Goal: Task Accomplishment & Management: Complete application form

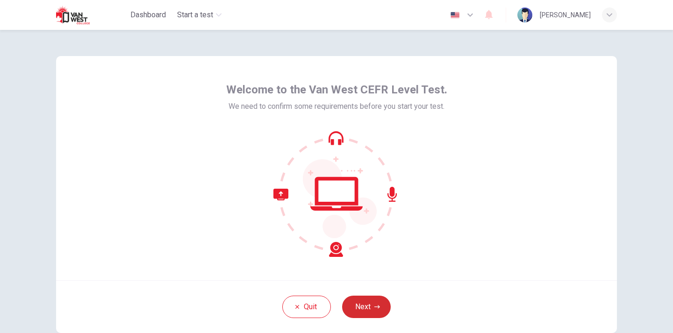
click at [357, 303] on button "Next" at bounding box center [366, 307] width 49 height 22
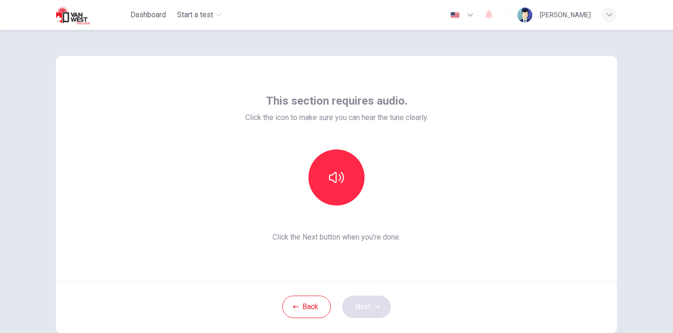
click at [357, 303] on div "Back Next" at bounding box center [336, 306] width 561 height 53
click at [339, 180] on icon "button" at bounding box center [336, 177] width 15 height 15
click at [374, 297] on button "Next" at bounding box center [366, 307] width 49 height 22
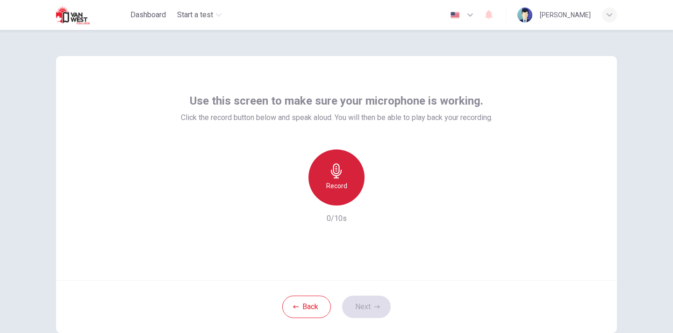
click at [334, 166] on icon "button" at bounding box center [336, 170] width 15 height 15
click at [332, 163] on div "Stop" at bounding box center [336, 177] width 56 height 56
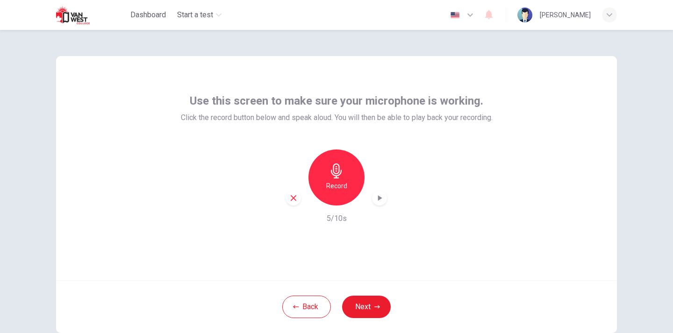
click at [376, 194] on icon "button" at bounding box center [379, 197] width 9 height 9
click at [353, 299] on button "Next" at bounding box center [366, 307] width 49 height 22
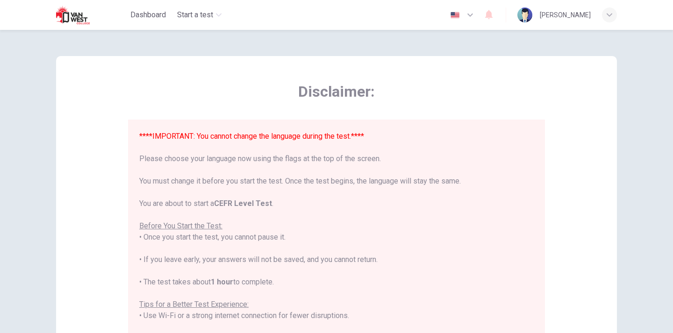
drag, startPoint x: 418, startPoint y: 142, endPoint x: 416, endPoint y: 134, distance: 7.8
click at [416, 134] on div "****IMPORTANT: You cannot change the language during the test.**** Please choos…" at bounding box center [336, 299] width 394 height 336
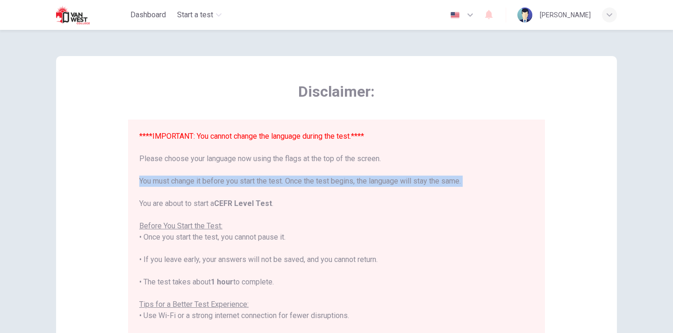
drag, startPoint x: 530, startPoint y: 194, endPoint x: 517, endPoint y: 183, distance: 17.5
click at [517, 183] on div "****IMPORTANT: You cannot change the language during the test.**** Please choos…" at bounding box center [338, 255] width 398 height 248
click at [517, 183] on div "****IMPORTANT: You cannot change the language during the test.**** Please choos…" at bounding box center [336, 299] width 394 height 336
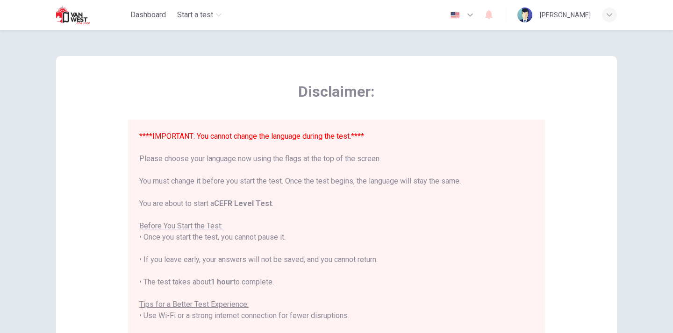
click at [590, 127] on div "Disclaimer: ****IMPORTANT: You cannot change the language during the test.**** …" at bounding box center [336, 233] width 561 height 355
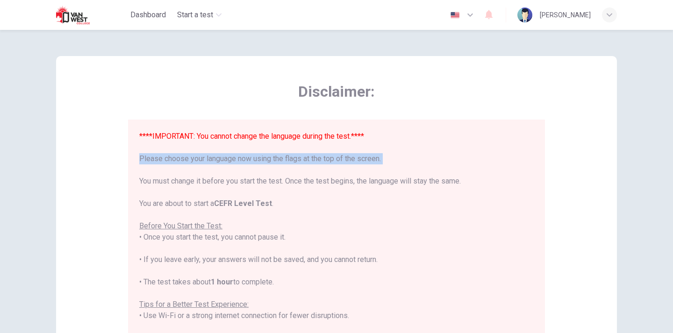
drag, startPoint x: 588, startPoint y: 169, endPoint x: 583, endPoint y: 164, distance: 6.9
click at [583, 164] on div "Disclaimer: ****IMPORTANT: You cannot change the language during the test.**** …" at bounding box center [336, 233] width 561 height 355
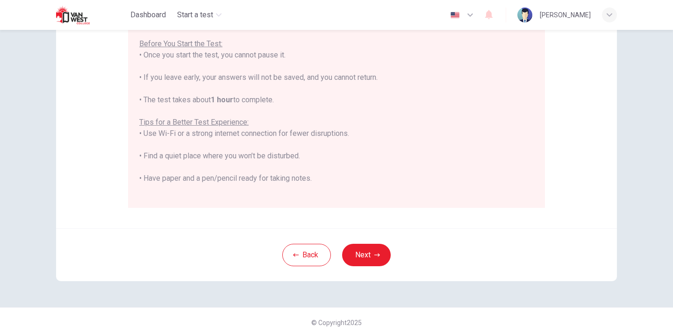
scroll to position [186, 0]
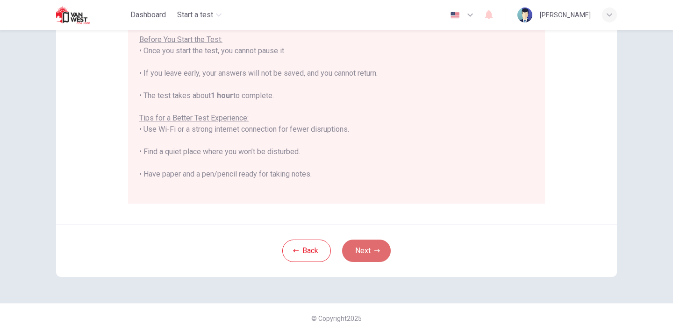
click at [365, 247] on button "Next" at bounding box center [366, 251] width 49 height 22
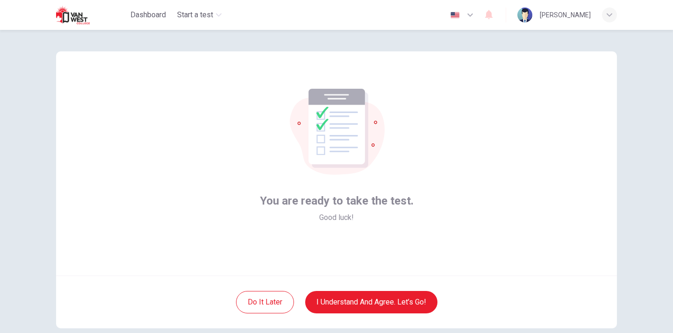
scroll to position [3, 0]
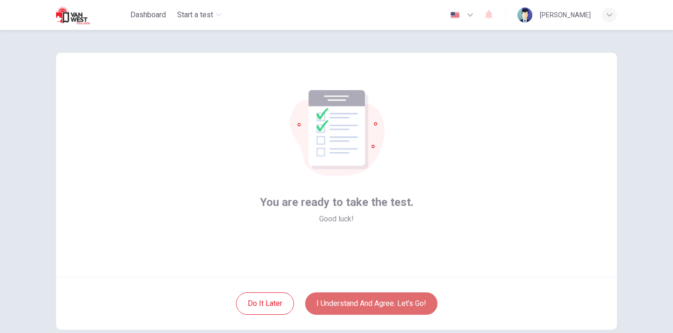
click at [352, 305] on button "I understand and agree. Let’s go!" at bounding box center [371, 303] width 132 height 22
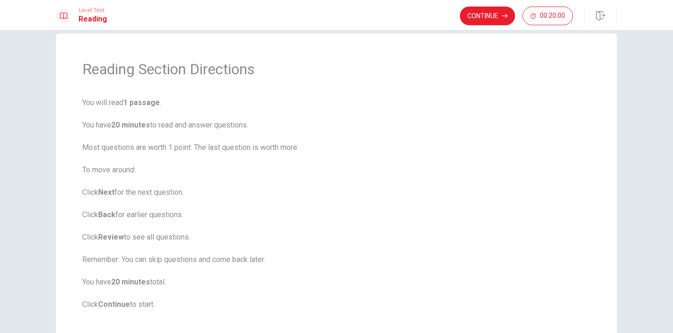
scroll to position [13, 0]
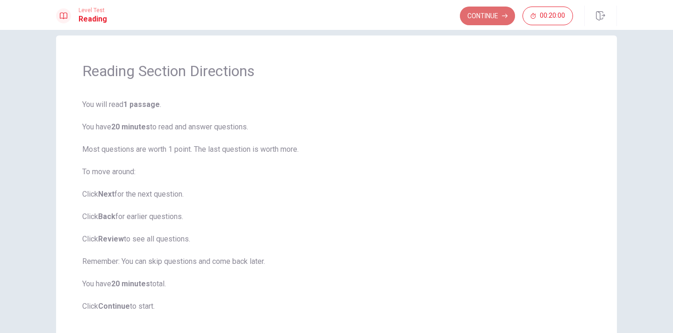
click at [494, 11] on button "Continue" at bounding box center [487, 16] width 55 height 19
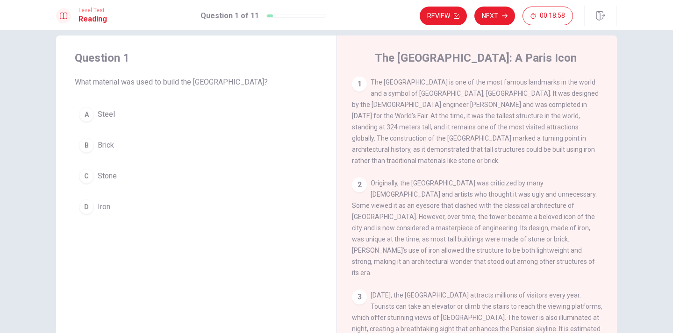
click at [86, 205] on div "D" at bounding box center [86, 206] width 15 height 15
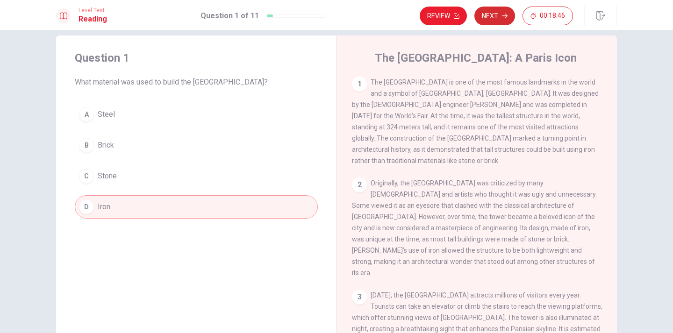
click at [494, 8] on button "Next" at bounding box center [494, 16] width 41 height 19
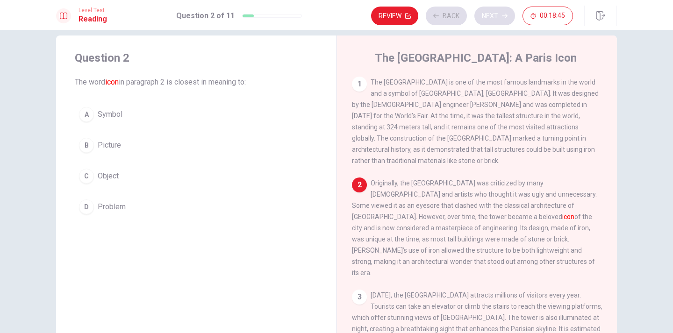
scroll to position [7, 0]
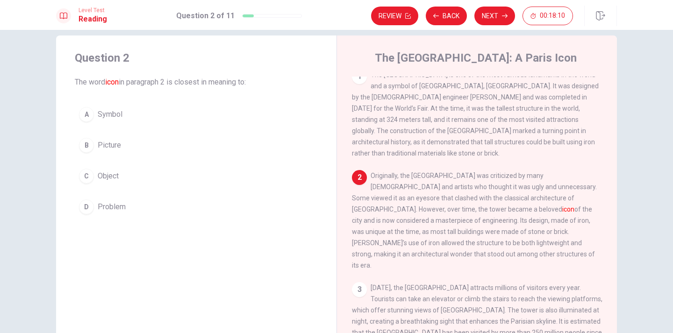
click at [100, 111] on span "Symbol" at bounding box center [110, 114] width 25 height 11
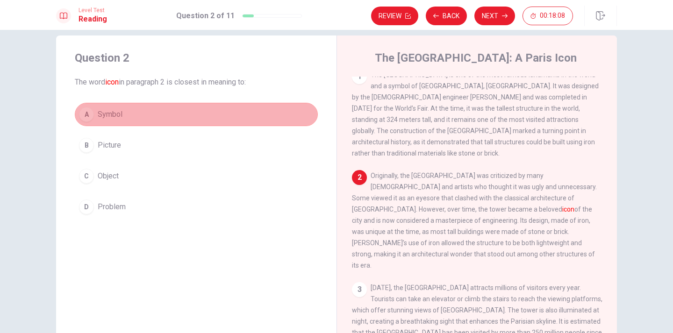
click at [105, 110] on span "Symbol" at bounding box center [110, 114] width 25 height 11
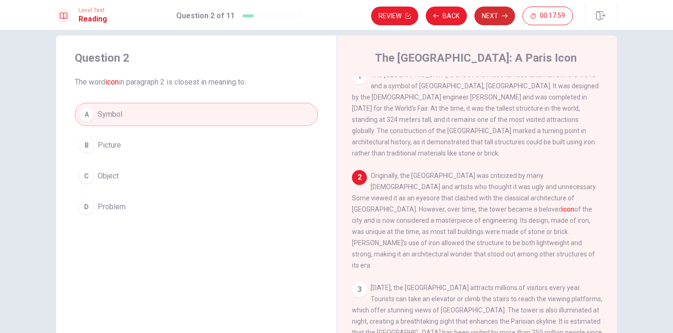
click at [498, 13] on button "Next" at bounding box center [494, 16] width 41 height 19
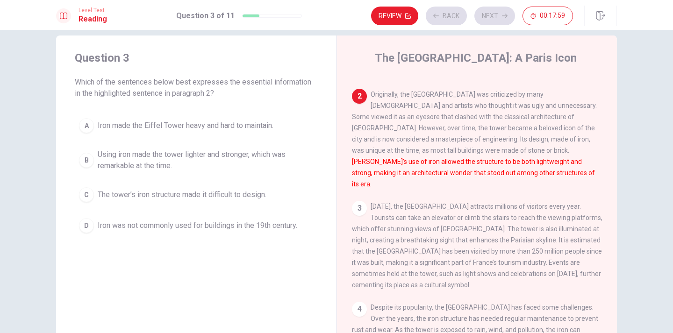
scroll to position [91, 0]
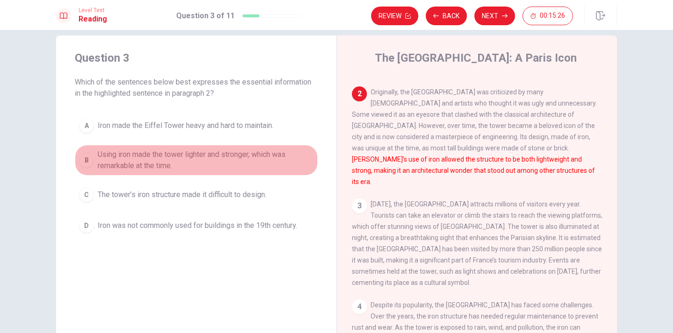
click at [79, 159] on div "B" at bounding box center [86, 160] width 15 height 15
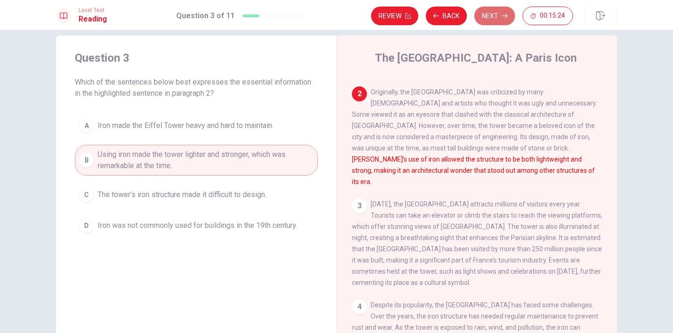
click at [490, 15] on button "Next" at bounding box center [494, 16] width 41 height 19
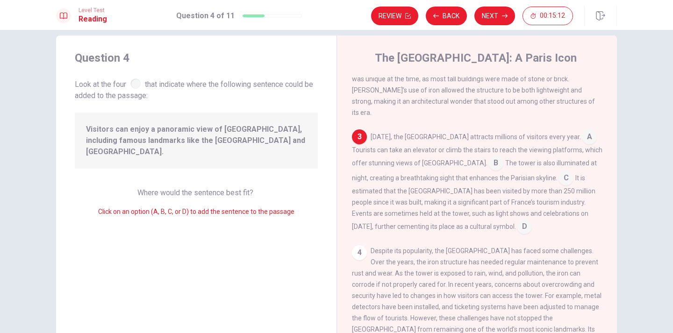
scroll to position [162, 0]
drag, startPoint x: 85, startPoint y: 125, endPoint x: 148, endPoint y: 128, distance: 62.7
click at [148, 128] on span "Visitors can enjoy a panoramic view of [GEOGRAPHIC_DATA], including famous land…" at bounding box center [196, 141] width 220 height 34
click at [558, 170] on input at bounding box center [565, 177] width 15 height 15
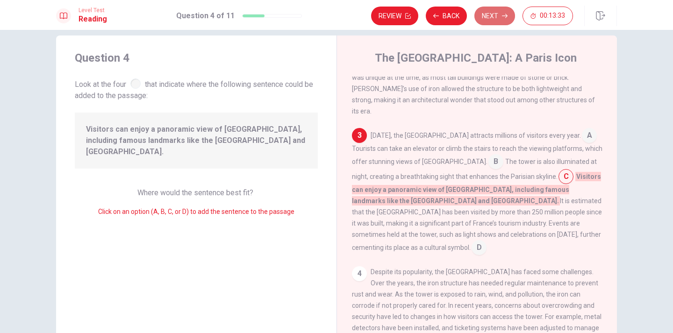
click at [496, 14] on button "Next" at bounding box center [494, 16] width 41 height 19
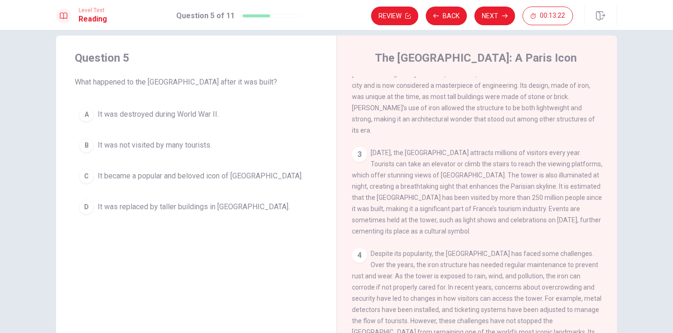
scroll to position [154, 0]
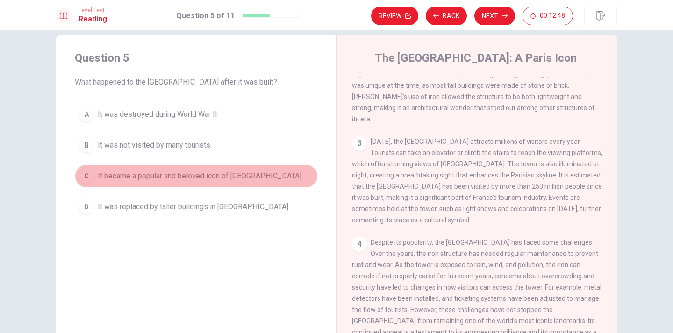
click at [82, 172] on div "C" at bounding box center [86, 176] width 15 height 15
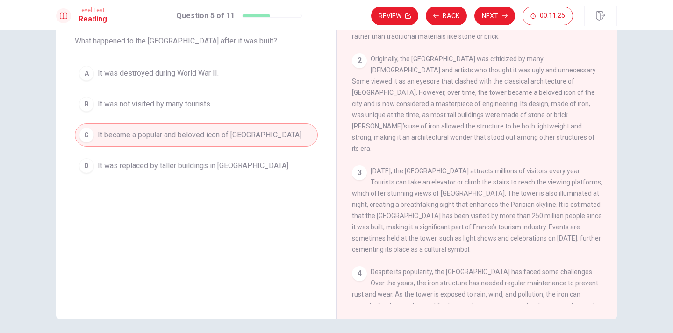
scroll to position [76, 0]
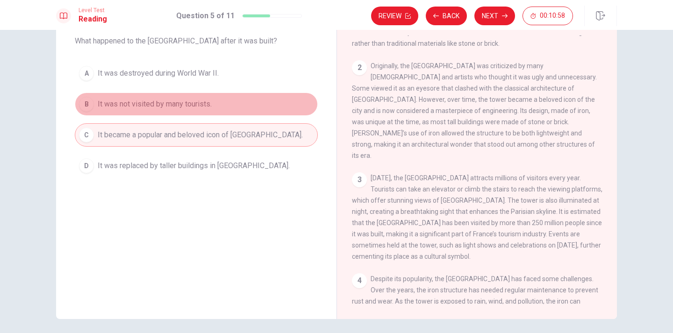
click at [87, 103] on div "B" at bounding box center [86, 104] width 15 height 15
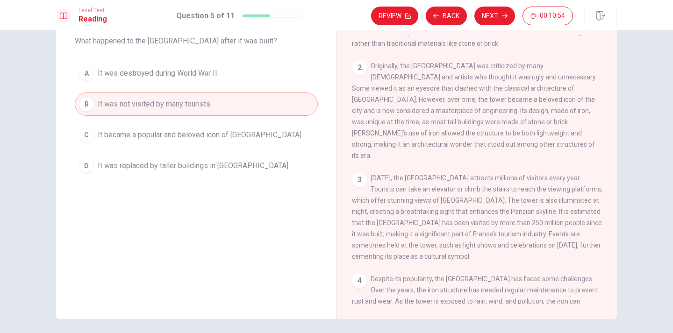
drag, startPoint x: 605, startPoint y: 174, endPoint x: 578, endPoint y: 240, distance: 71.2
click at [578, 240] on div "1 The [GEOGRAPHIC_DATA] is one of the most famous landmarks in the world and a …" at bounding box center [483, 169] width 263 height 269
drag, startPoint x: 607, startPoint y: 237, endPoint x: 610, endPoint y: 208, distance: 29.2
click at [610, 208] on div "1 The [GEOGRAPHIC_DATA] is one of the most famous landmarks in the world and a …" at bounding box center [483, 169] width 263 height 269
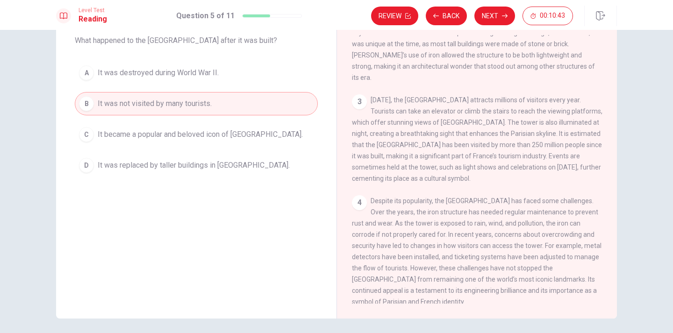
scroll to position [53, 0]
click at [607, 184] on div "1 The [GEOGRAPHIC_DATA] is one of the most famous landmarks in the world and a …" at bounding box center [483, 170] width 263 height 269
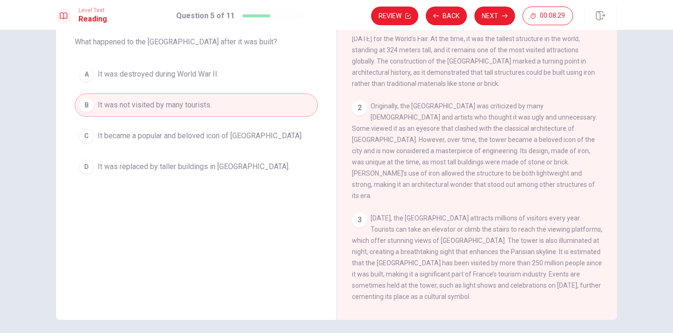
scroll to position [36, 0]
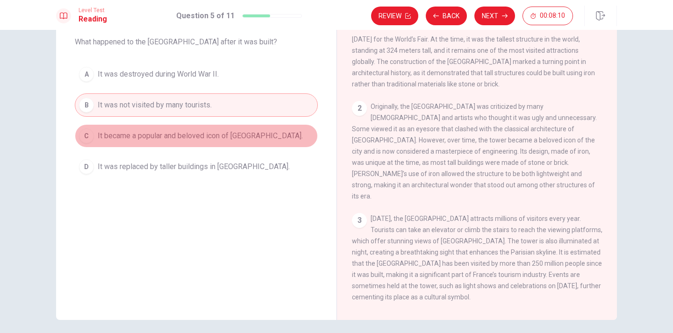
click at [88, 133] on div "C" at bounding box center [86, 135] width 15 height 15
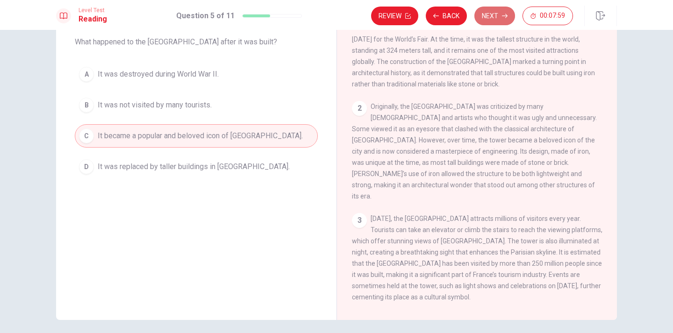
click at [495, 13] on button "Next" at bounding box center [494, 16] width 41 height 19
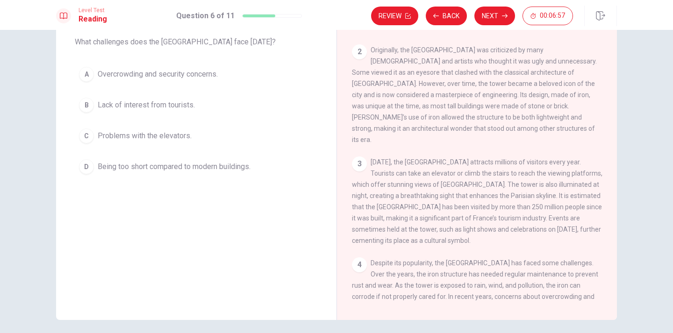
scroll to position [93, 0]
click at [446, 16] on button "Back" at bounding box center [446, 16] width 41 height 19
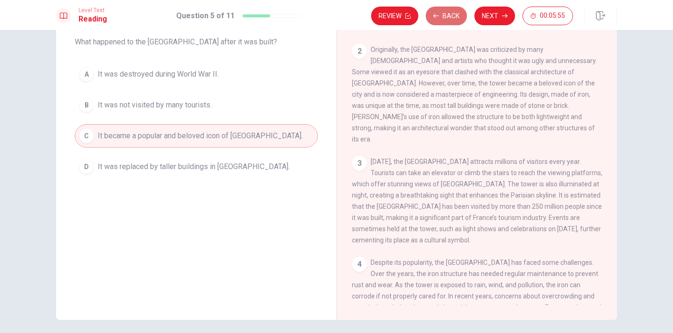
click at [446, 18] on button "Back" at bounding box center [446, 16] width 41 height 19
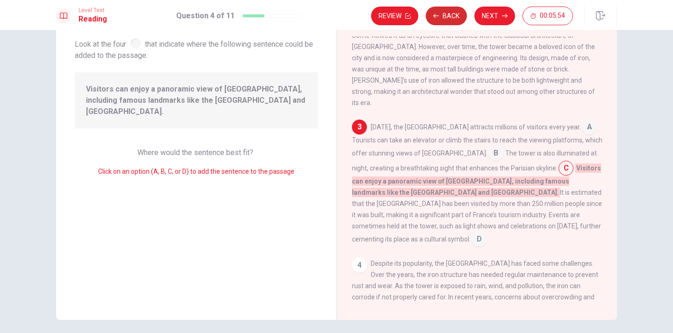
scroll to position [135, 0]
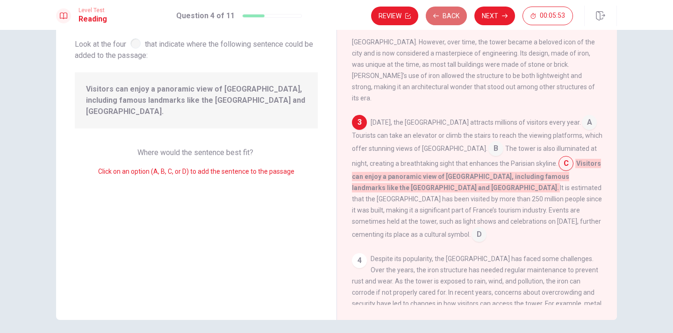
click at [446, 18] on button "Back" at bounding box center [446, 16] width 41 height 19
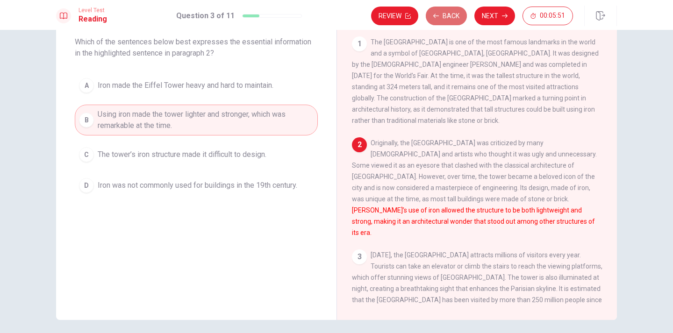
click at [446, 18] on button "Back" at bounding box center [446, 16] width 41 height 19
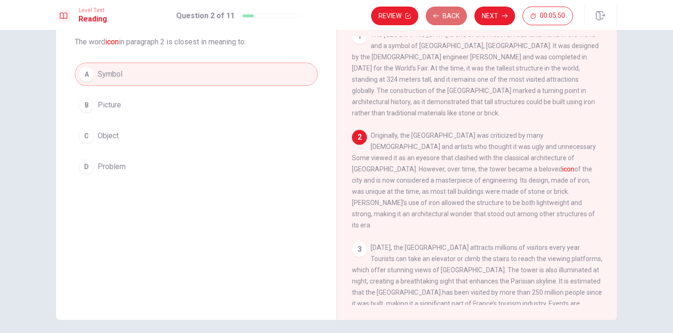
click at [446, 18] on button "Back" at bounding box center [446, 16] width 41 height 19
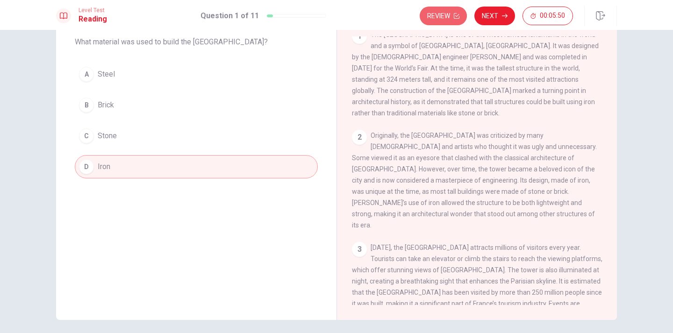
click at [446, 18] on button "Review" at bounding box center [442, 16] width 47 height 19
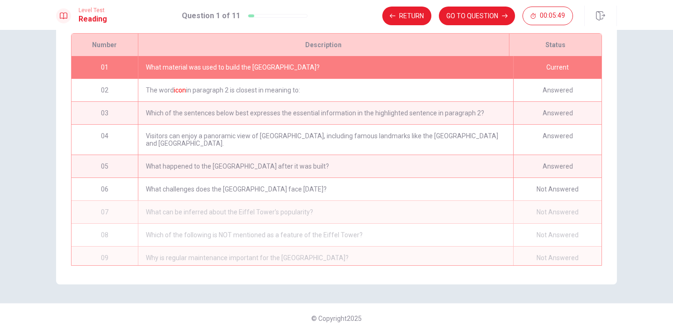
scroll to position [139, 0]
click at [483, 16] on button "GO TO QUESTION" at bounding box center [477, 16] width 76 height 19
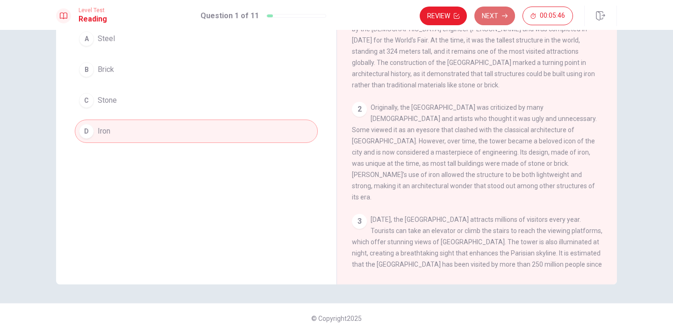
click at [488, 14] on button "Next" at bounding box center [494, 16] width 41 height 19
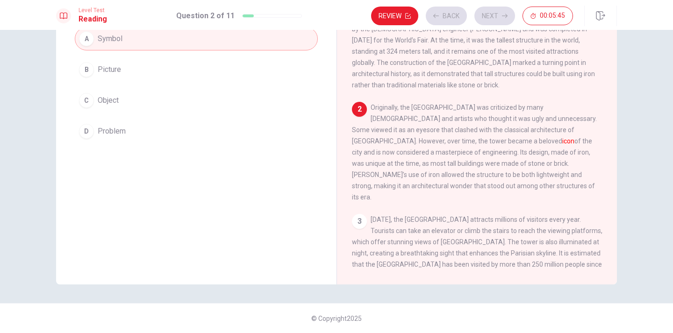
scroll to position [7, 0]
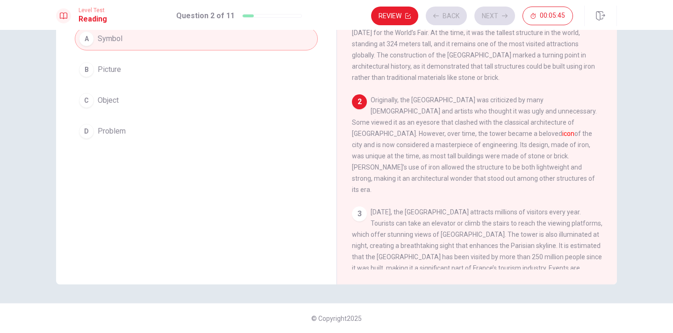
click at [488, 14] on div "Review Back Next 00:05:45" at bounding box center [472, 16] width 202 height 19
click at [488, 14] on button "Next" at bounding box center [494, 16] width 41 height 19
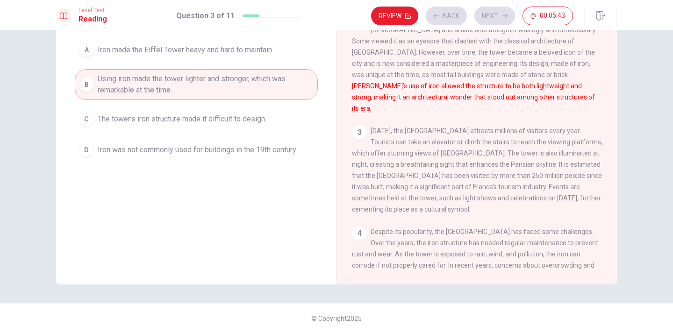
scroll to position [91, 0]
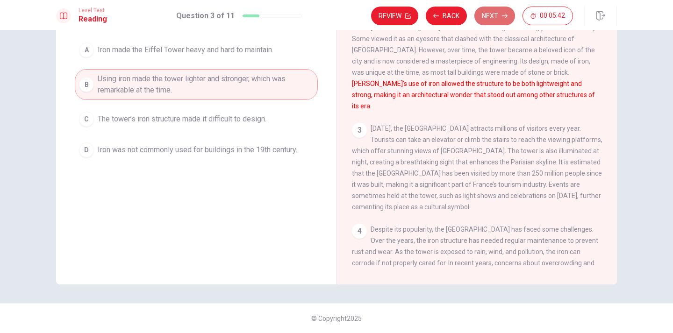
click at [491, 12] on button "Next" at bounding box center [494, 16] width 41 height 19
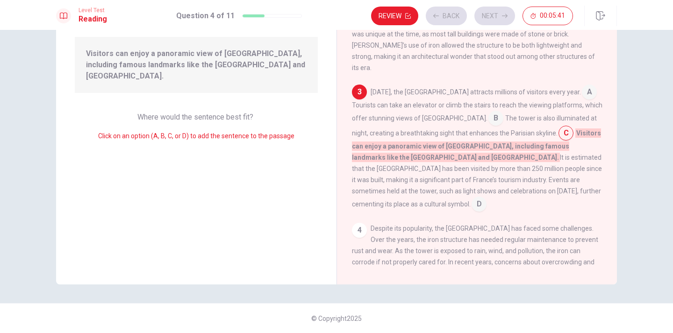
scroll to position [135, 0]
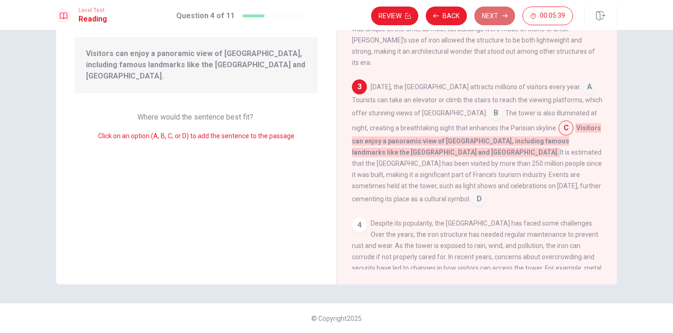
click at [487, 13] on button "Next" at bounding box center [494, 16] width 41 height 19
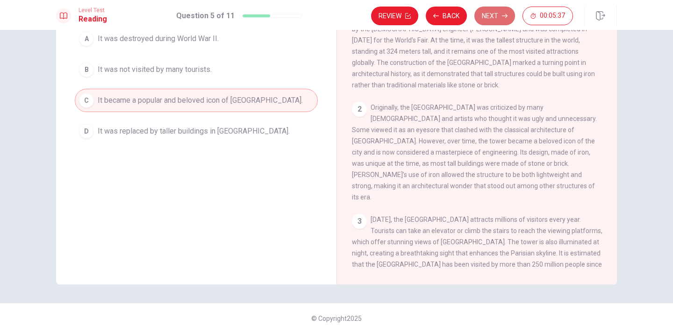
click at [494, 15] on button "Next" at bounding box center [494, 16] width 41 height 19
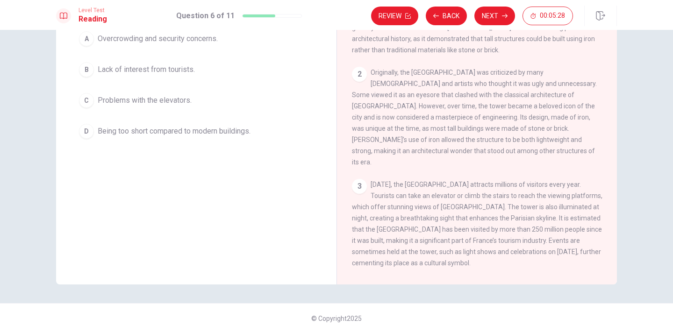
scroll to position [37, 0]
click at [82, 36] on div "A" at bounding box center [86, 38] width 15 height 15
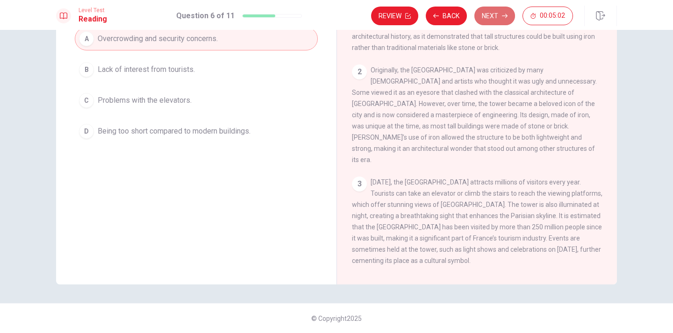
click at [491, 12] on button "Next" at bounding box center [494, 16] width 41 height 19
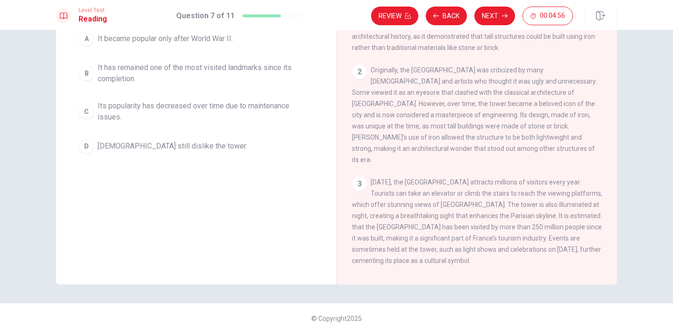
drag, startPoint x: 660, startPoint y: 85, endPoint x: 654, endPoint y: 134, distance: 48.4
click at [654, 134] on div "Question 7 What can be inferred about the Eiffel Tower's popularity? A It becam…" at bounding box center [336, 181] width 673 height 303
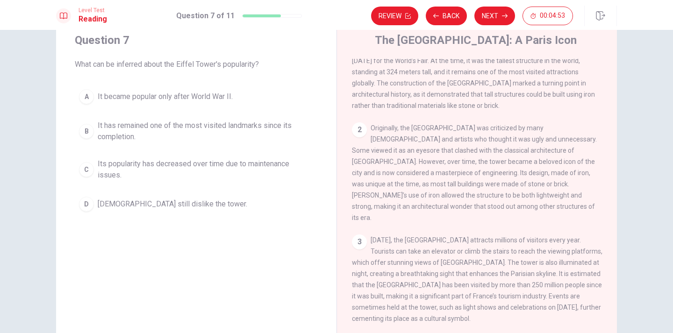
scroll to position [33, 0]
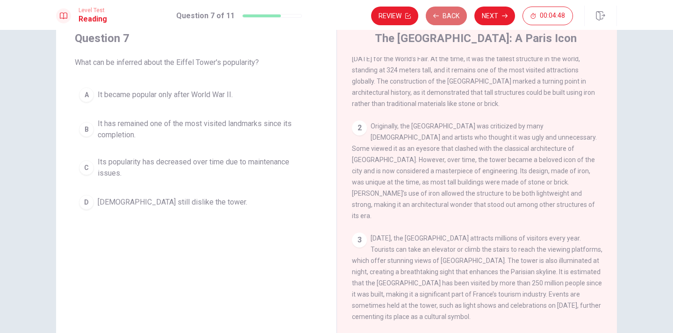
click at [444, 12] on button "Back" at bounding box center [446, 16] width 41 height 19
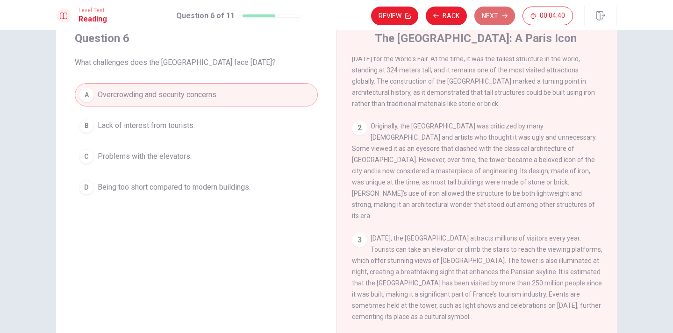
click at [492, 8] on button "Next" at bounding box center [494, 16] width 41 height 19
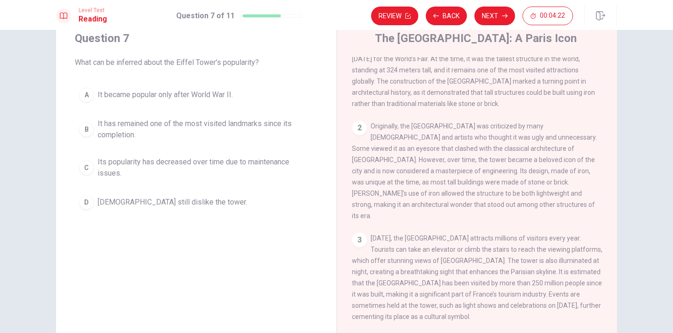
click at [358, 121] on div "2" at bounding box center [359, 128] width 15 height 15
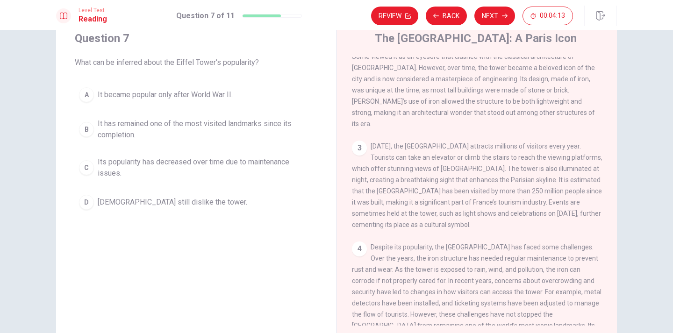
scroll to position [154, 0]
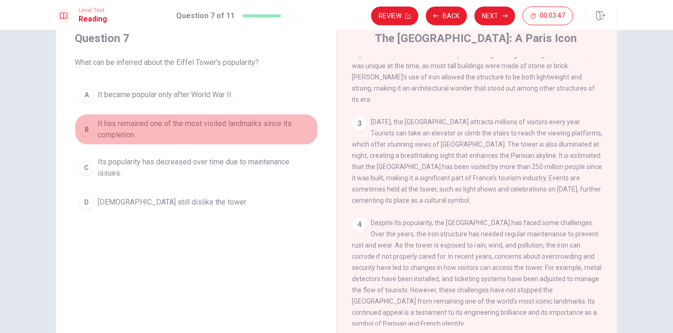
click at [82, 128] on div "B" at bounding box center [86, 129] width 15 height 15
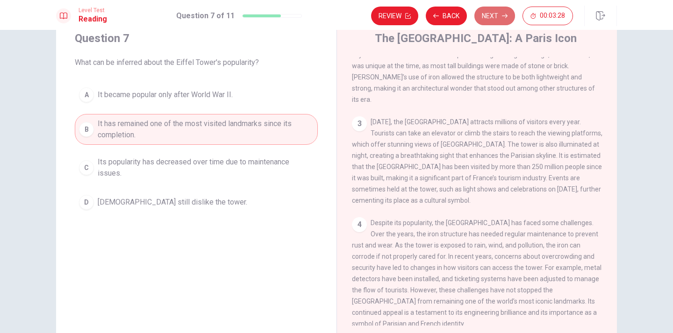
click at [485, 14] on button "Next" at bounding box center [494, 16] width 41 height 19
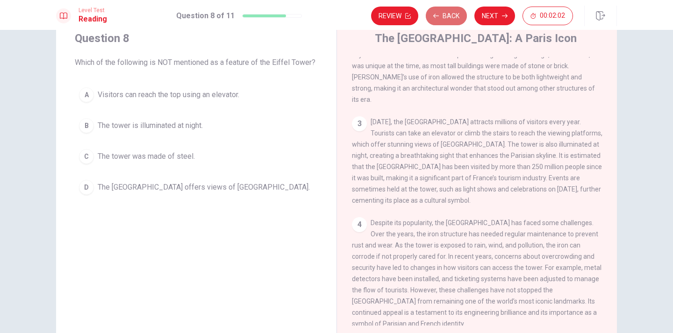
click at [445, 15] on button "Back" at bounding box center [446, 16] width 41 height 19
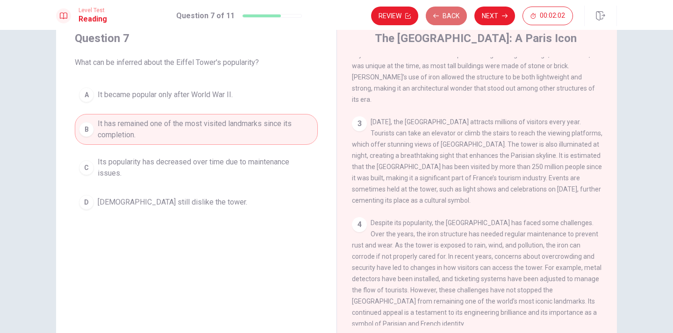
click at [445, 15] on button "Back" at bounding box center [446, 16] width 41 height 19
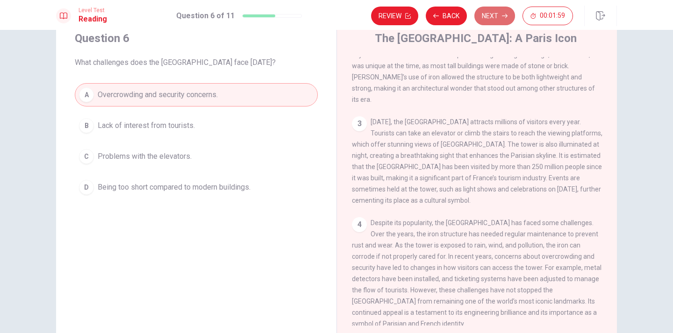
click at [505, 14] on icon "button" at bounding box center [505, 16] width 6 height 4
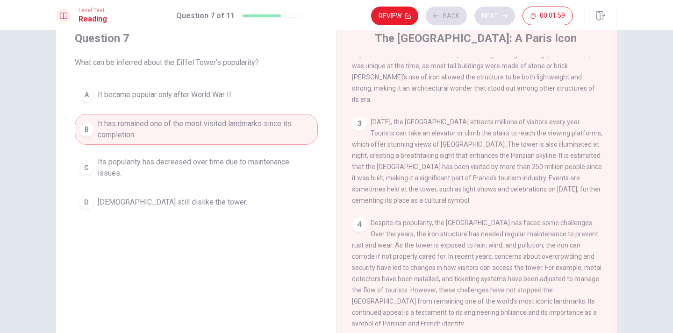
click at [505, 14] on div "Review Back Next 00:01:59" at bounding box center [472, 16] width 202 height 19
click at [493, 8] on button "Next" at bounding box center [494, 16] width 41 height 19
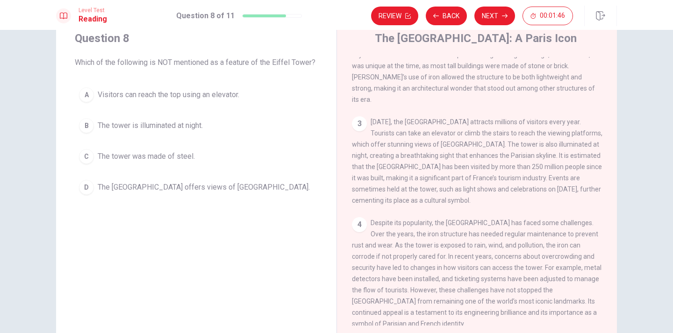
click at [85, 92] on div "A" at bounding box center [86, 94] width 15 height 15
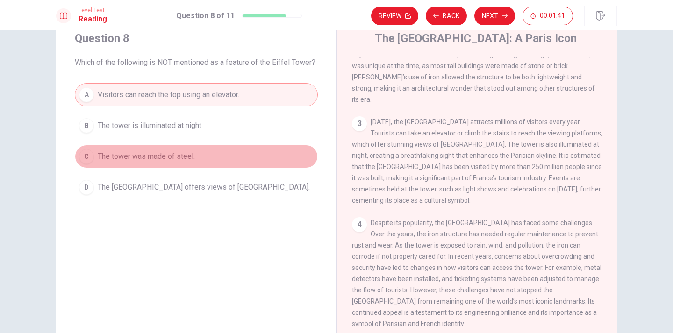
click at [86, 154] on div "C" at bounding box center [86, 156] width 15 height 15
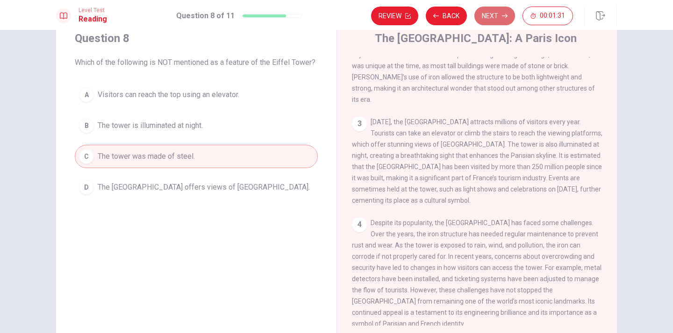
click at [494, 11] on button "Next" at bounding box center [494, 16] width 41 height 19
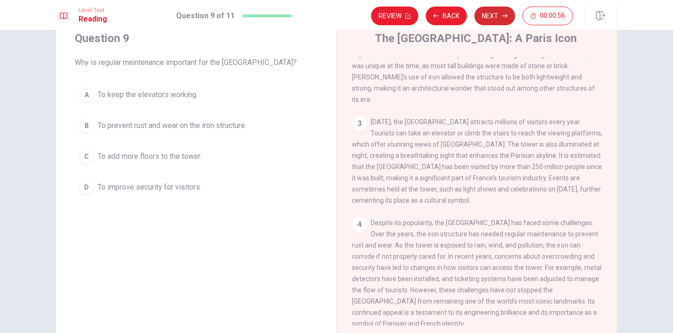
click at [497, 16] on button "Next" at bounding box center [494, 16] width 41 height 19
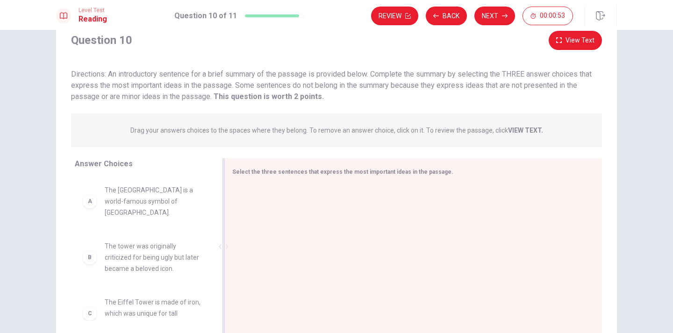
drag, startPoint x: 377, startPoint y: 203, endPoint x: 380, endPoint y: 176, distance: 26.8
click at [380, 176] on div "Select the three sentences that express the most important ideas in the passage." at bounding box center [412, 246] width 377 height 177
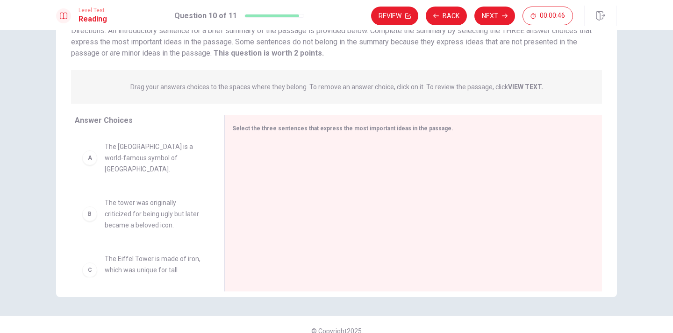
scroll to position [89, 0]
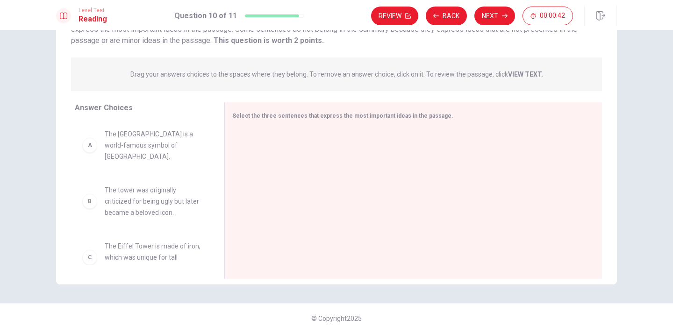
click at [91, 142] on div "A" at bounding box center [89, 145] width 15 height 15
drag, startPoint x: 57, startPoint y: 153, endPoint x: 92, endPoint y: 142, distance: 36.3
click at [92, 142] on div "Answer Choices A The Eiffel Tower is a world-famous symbol of [GEOGRAPHIC_DATA]…" at bounding box center [140, 192] width 168 height 181
click at [88, 140] on div "A" at bounding box center [89, 145] width 15 height 15
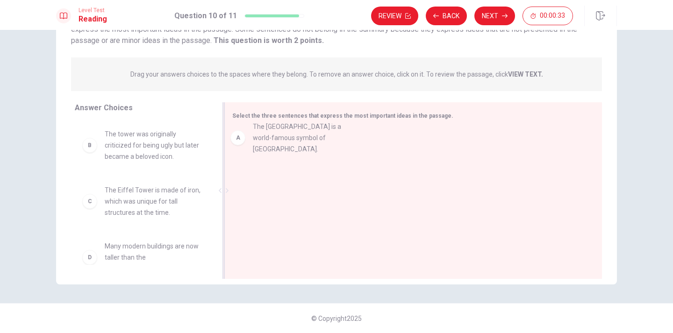
drag, startPoint x: 89, startPoint y: 141, endPoint x: 246, endPoint y: 134, distance: 157.1
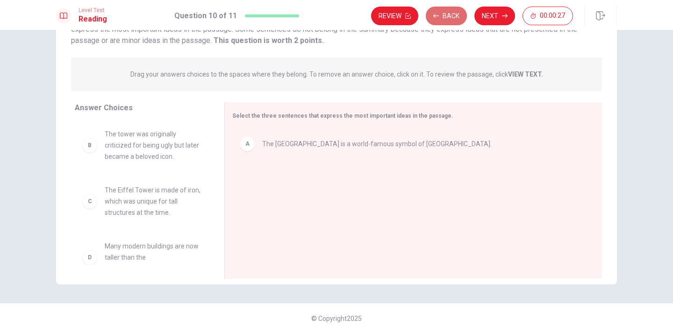
click at [445, 11] on button "Back" at bounding box center [446, 16] width 41 height 19
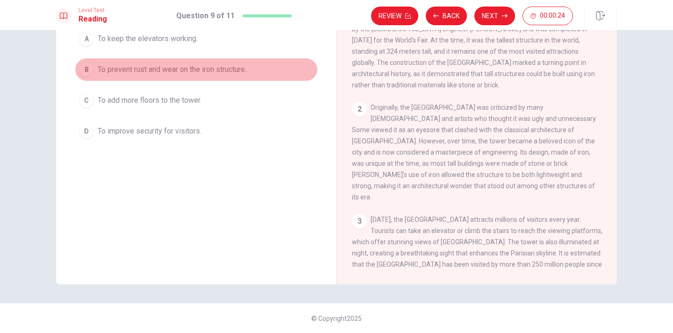
click at [85, 64] on div "B" at bounding box center [86, 69] width 15 height 15
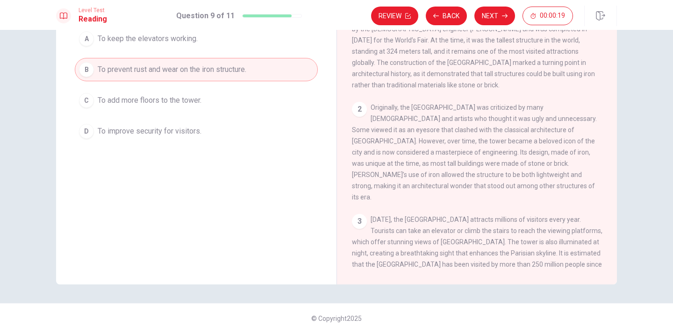
drag, startPoint x: 613, startPoint y: 46, endPoint x: 609, endPoint y: 120, distance: 74.4
click at [609, 120] on div "The [GEOGRAPHIC_DATA]: A Paris Icon 1 The [GEOGRAPHIC_DATA] is one of the most …" at bounding box center [476, 122] width 280 height 325
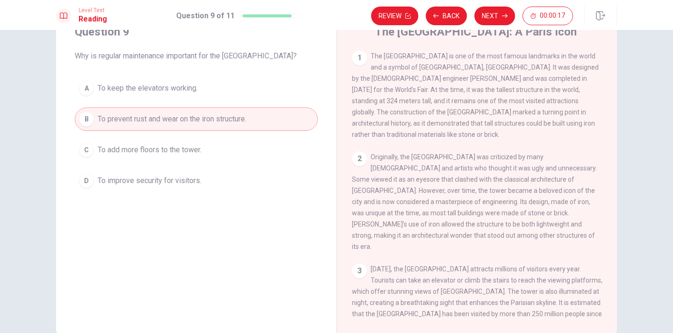
scroll to position [37, 0]
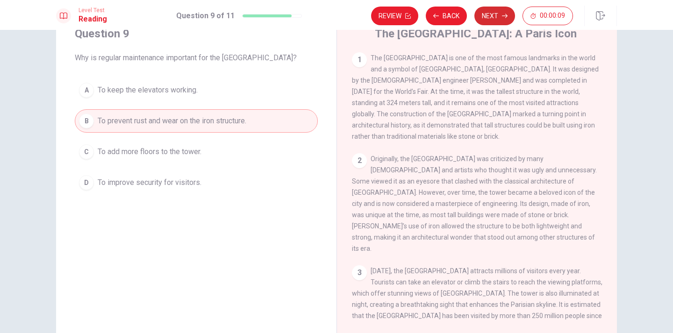
click at [491, 13] on button "Next" at bounding box center [494, 16] width 41 height 19
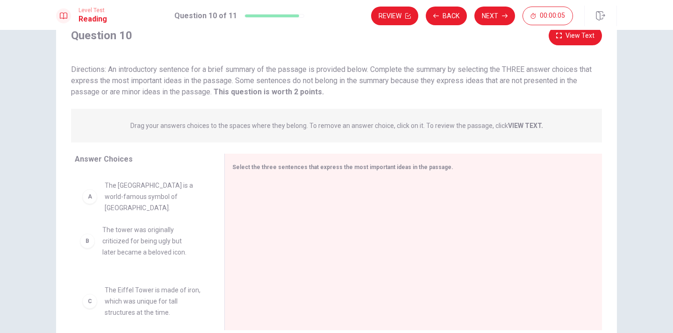
drag, startPoint x: 90, startPoint y: 239, endPoint x: 95, endPoint y: 234, distance: 6.9
click at [95, 234] on div "A The Eiffel Tower is a world-famous symbol of [GEOGRAPHIC_DATA]. C The [GEOGRA…" at bounding box center [142, 244] width 135 height 144
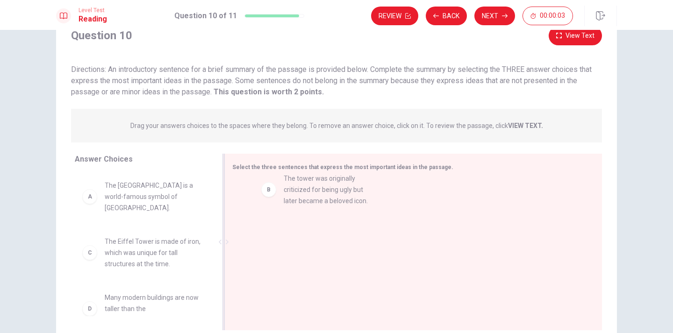
drag, startPoint x: 92, startPoint y: 240, endPoint x: 279, endPoint y: 185, distance: 195.0
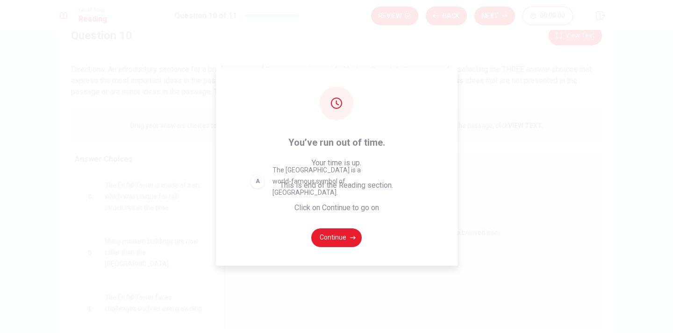
drag, startPoint x: 93, startPoint y: 193, endPoint x: 268, endPoint y: 177, distance: 175.4
drag, startPoint x: 84, startPoint y: 194, endPoint x: 186, endPoint y: 171, distance: 105.3
click at [170, 171] on div "You’ve run out of time. Your time is up. This is end of the Reading section. Cl…" at bounding box center [336, 166] width 673 height 333
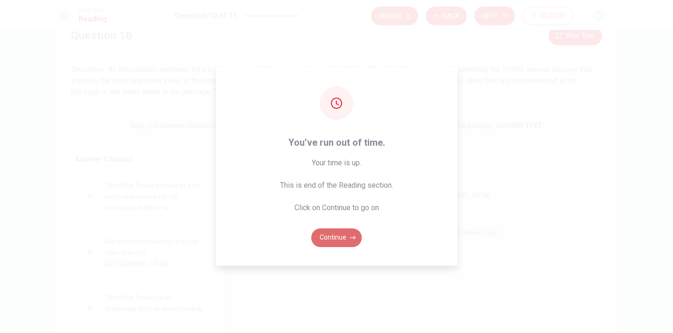
click at [328, 232] on button "Continue" at bounding box center [336, 237] width 50 height 19
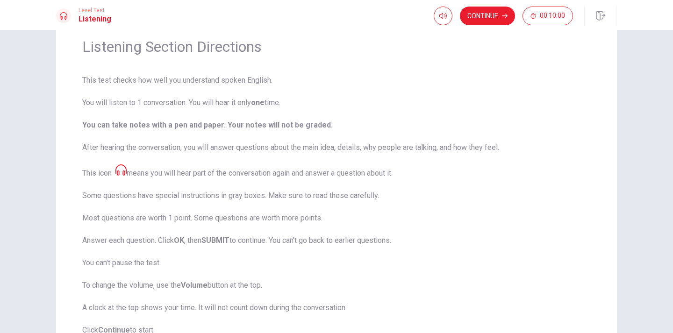
drag, startPoint x: 323, startPoint y: 134, endPoint x: 332, endPoint y: 115, distance: 21.3
click at [332, 115] on span "This test checks how well you understand spoken English. You will listen to 1 c…" at bounding box center [336, 205] width 508 height 261
click at [481, 14] on button "Continue" at bounding box center [487, 16] width 55 height 19
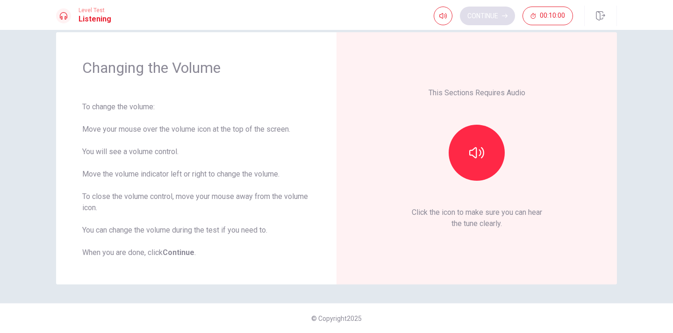
scroll to position [16, 0]
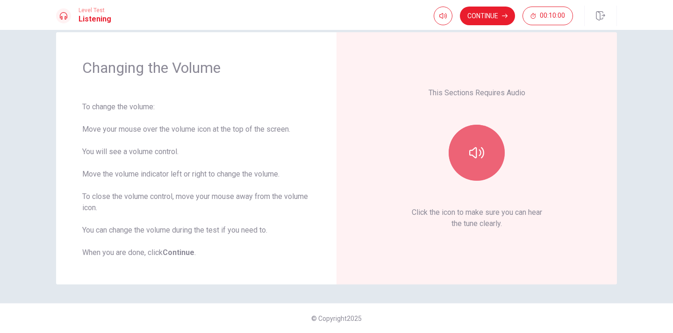
click at [487, 149] on button "button" at bounding box center [476, 153] width 56 height 56
drag, startPoint x: 458, startPoint y: 31, endPoint x: 444, endPoint y: 31, distance: 14.0
click at [444, 31] on span at bounding box center [446, 34] width 6 height 6
click at [441, 34] on span at bounding box center [443, 34] width 6 height 6
drag, startPoint x: 441, startPoint y: 34, endPoint x: 436, endPoint y: 34, distance: 5.1
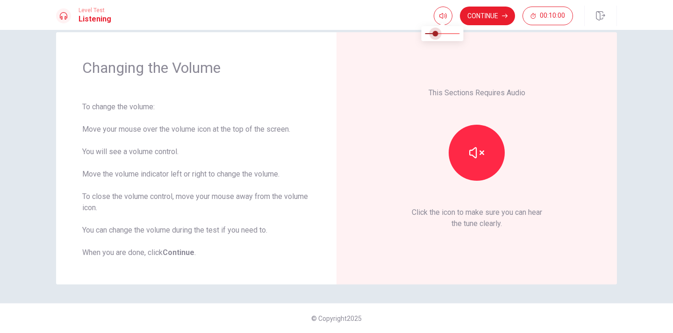
click at [436, 34] on span at bounding box center [436, 34] width 6 height 6
click at [438, 34] on span at bounding box center [439, 34] width 6 height 6
type input "0.5"
drag, startPoint x: 437, startPoint y: 34, endPoint x: 443, endPoint y: 35, distance: 5.7
click at [443, 35] on span at bounding box center [443, 34] width 6 height 6
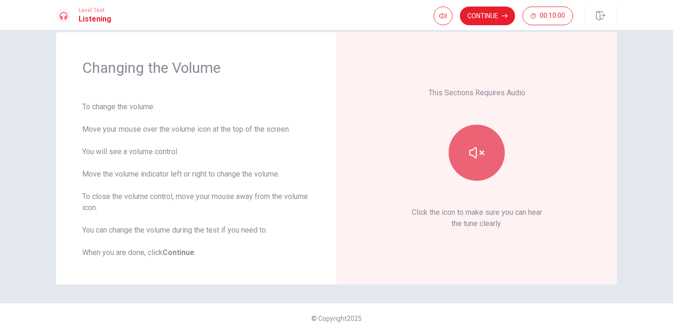
click at [465, 154] on button "button" at bounding box center [476, 153] width 56 height 56
type input "0.4"
click at [439, 34] on span at bounding box center [439, 34] width 6 height 6
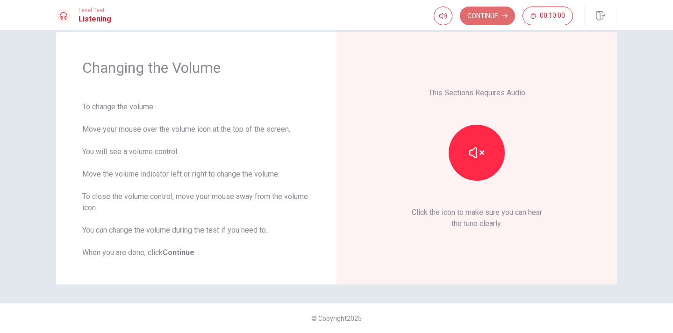
click at [494, 14] on button "Continue" at bounding box center [487, 16] width 55 height 19
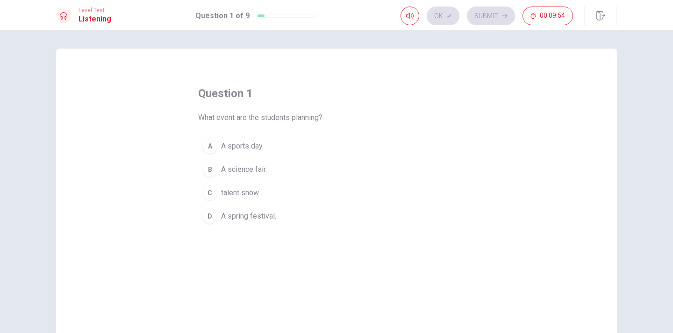
click at [209, 213] on div "D" at bounding box center [209, 216] width 15 height 15
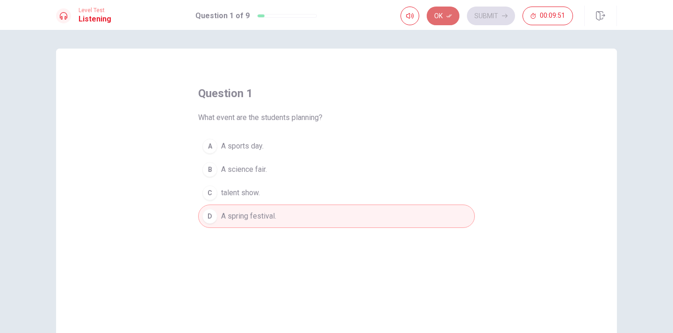
click at [440, 8] on button "Ok" at bounding box center [442, 16] width 33 height 19
click at [485, 17] on button "Submit" at bounding box center [491, 16] width 48 height 19
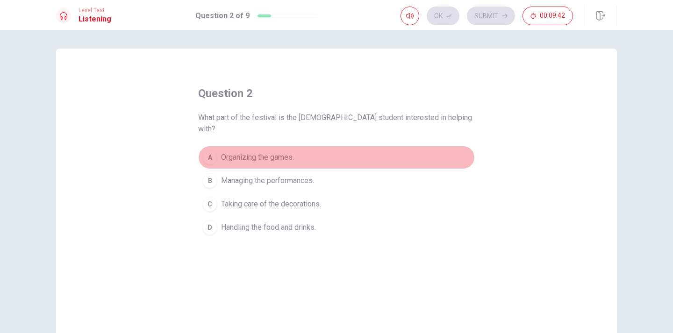
click at [209, 150] on div "A" at bounding box center [209, 157] width 15 height 15
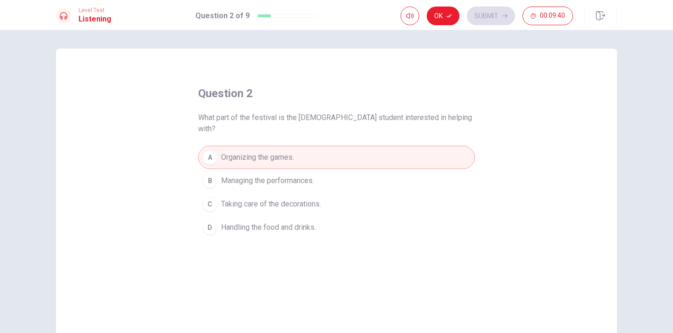
click at [212, 197] on div "C" at bounding box center [209, 204] width 15 height 15
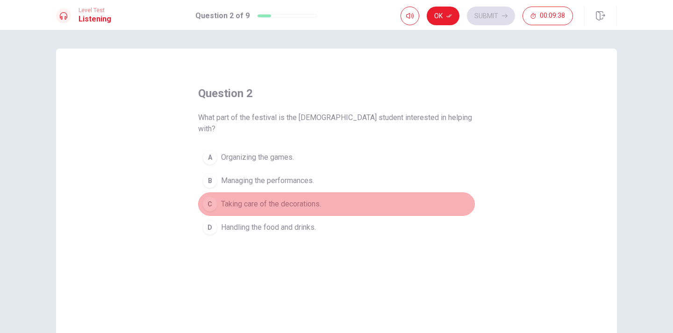
click at [208, 197] on div "C" at bounding box center [209, 204] width 15 height 15
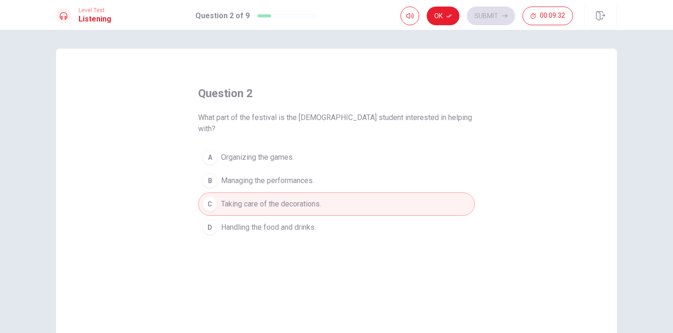
drag, startPoint x: 199, startPoint y: 117, endPoint x: 421, endPoint y: 117, distance: 221.9
click at [421, 117] on span "What part of the festival is the [DEMOGRAPHIC_DATA] student interested in helpi…" at bounding box center [336, 123] width 277 height 22
click at [443, 10] on button "Ok" at bounding box center [442, 16] width 33 height 19
click at [491, 8] on button "Submit" at bounding box center [491, 16] width 48 height 19
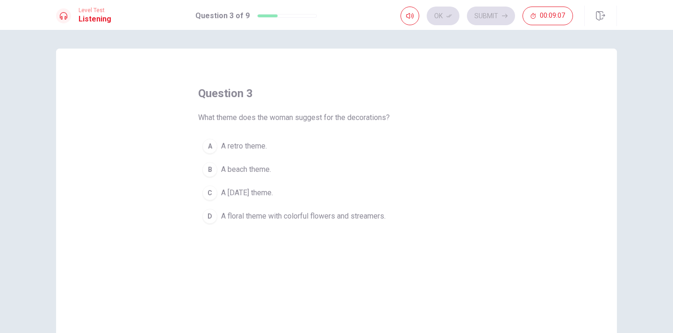
click at [209, 213] on div "D" at bounding box center [209, 216] width 15 height 15
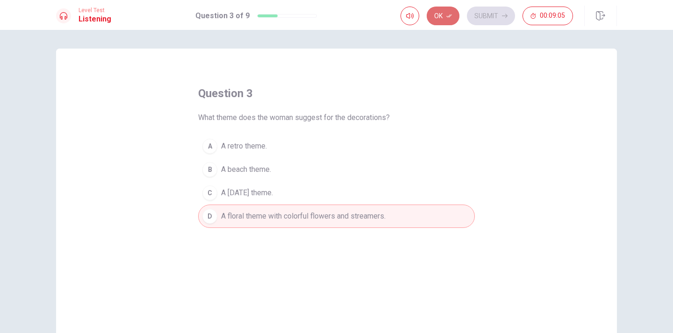
click at [442, 14] on button "Ok" at bounding box center [442, 16] width 33 height 19
click at [485, 19] on button "Submit" at bounding box center [491, 16] width 48 height 19
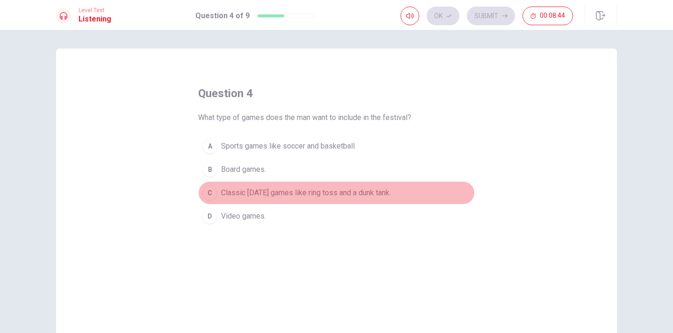
click at [205, 192] on div "C" at bounding box center [209, 192] width 15 height 15
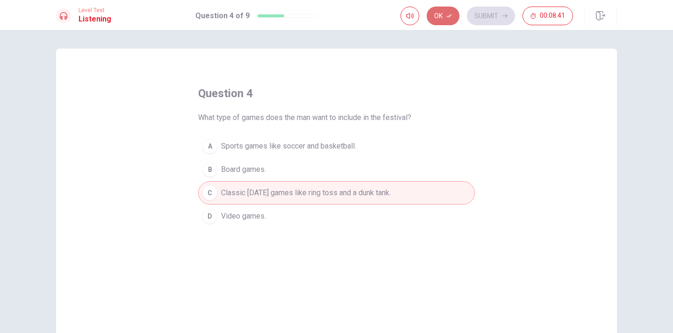
click at [436, 10] on button "Ok" at bounding box center [442, 16] width 33 height 19
click at [488, 11] on button "Submit" at bounding box center [491, 16] width 48 height 19
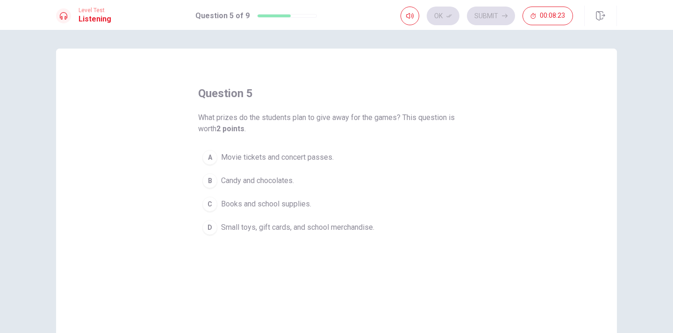
click at [208, 226] on div "D" at bounding box center [209, 227] width 15 height 15
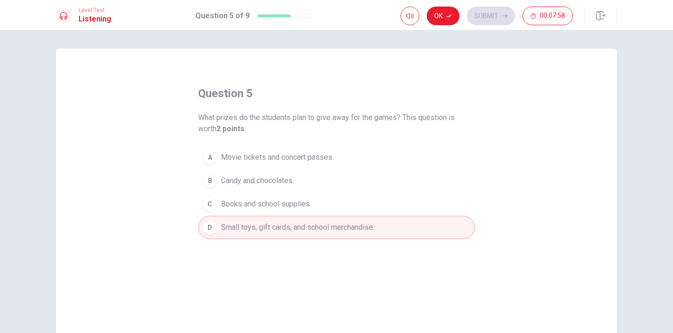
click at [212, 178] on div "B" at bounding box center [209, 180] width 15 height 15
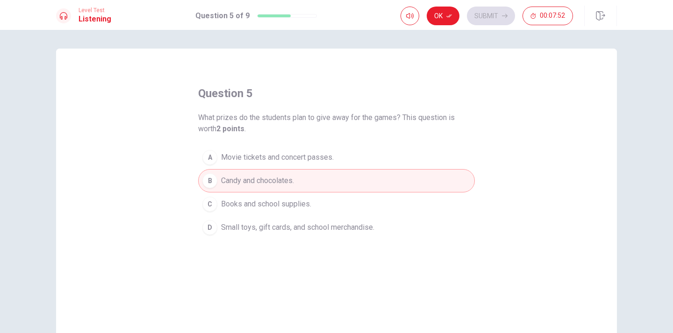
click at [258, 225] on span "Small toys, gift cards, and school merchandise." at bounding box center [297, 227] width 153 height 11
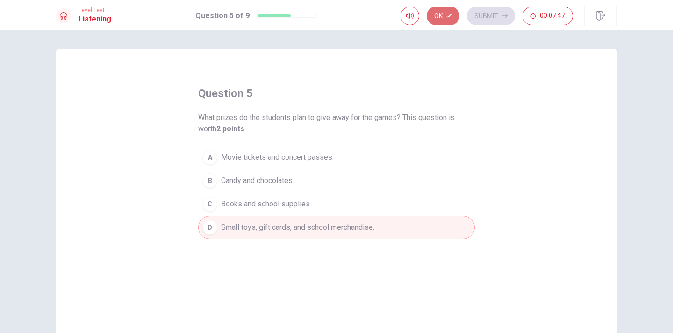
click at [440, 10] on button "Ok" at bounding box center [442, 16] width 33 height 19
click at [491, 7] on button "Submit" at bounding box center [491, 16] width 48 height 19
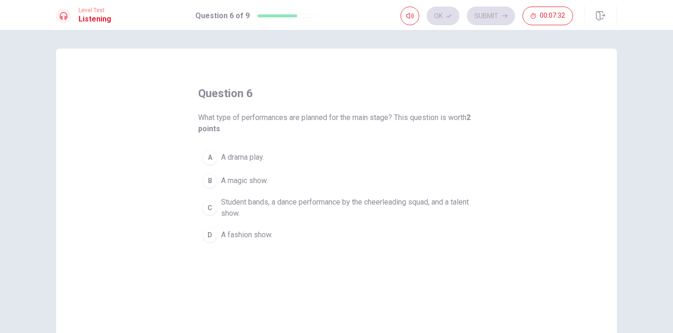
click at [206, 207] on div "C" at bounding box center [209, 207] width 15 height 15
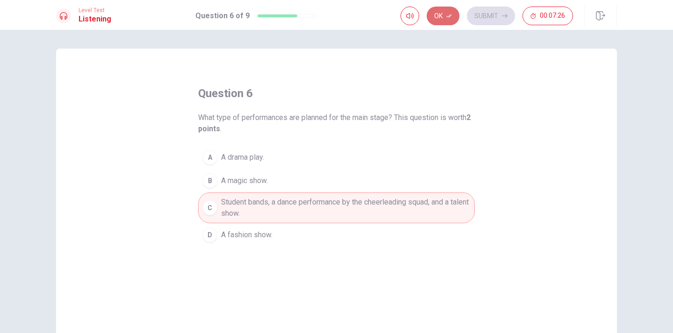
click at [443, 14] on button "Ok" at bounding box center [442, 16] width 33 height 19
click at [479, 12] on button "Submit" at bounding box center [491, 16] width 48 height 19
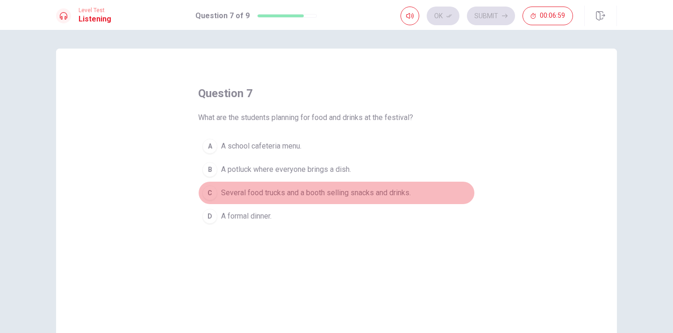
click at [206, 194] on div "C" at bounding box center [209, 192] width 15 height 15
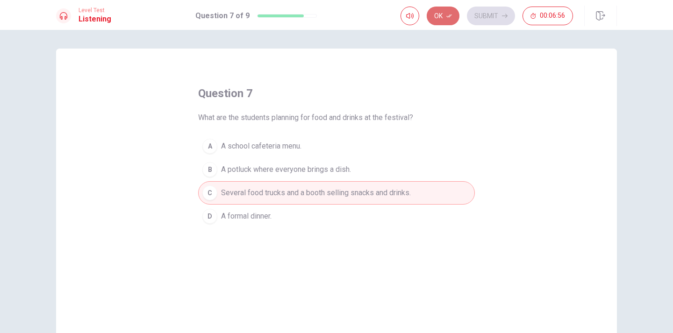
click at [442, 9] on button "Ok" at bounding box center [442, 16] width 33 height 19
click at [475, 14] on button "Submit" at bounding box center [491, 16] width 48 height 19
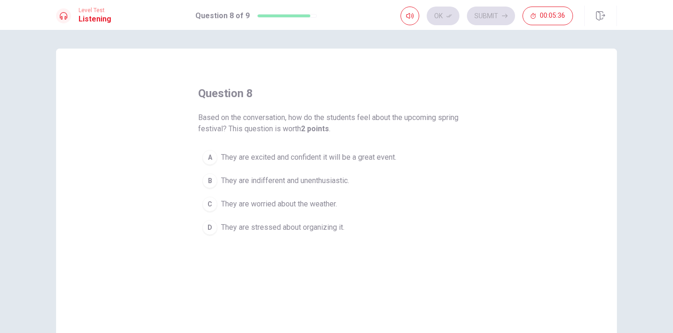
click at [202, 156] on div "A" at bounding box center [209, 157] width 15 height 15
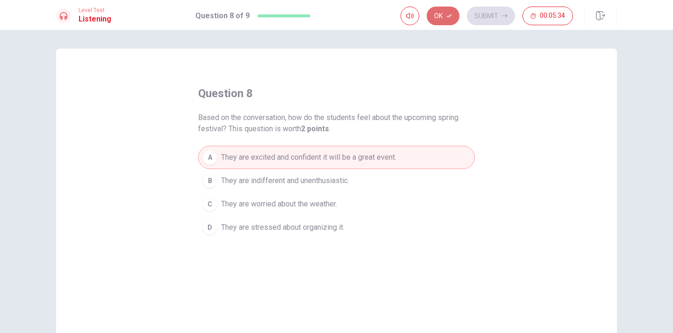
click at [440, 11] on button "Ok" at bounding box center [442, 16] width 33 height 19
click at [484, 13] on button "Submit" at bounding box center [491, 16] width 48 height 19
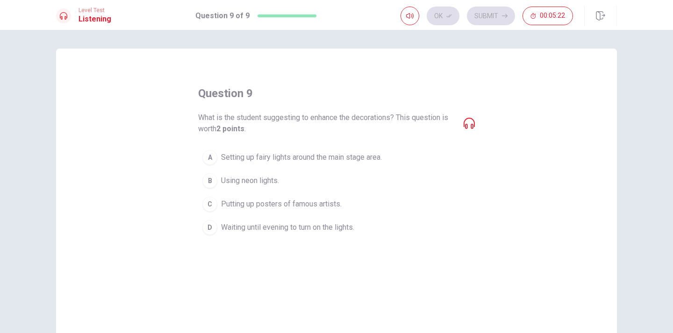
click at [464, 121] on icon at bounding box center [468, 123] width 11 height 11
click at [463, 119] on icon at bounding box center [468, 123] width 11 height 11
click at [463, 121] on icon at bounding box center [468, 123] width 11 height 11
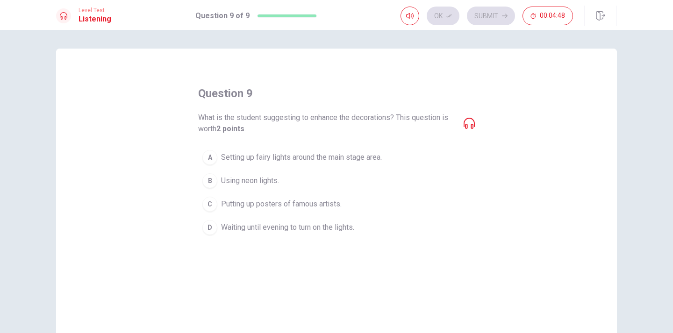
click at [463, 121] on icon at bounding box center [468, 123] width 11 height 11
click at [213, 154] on div "A" at bounding box center [209, 157] width 15 height 15
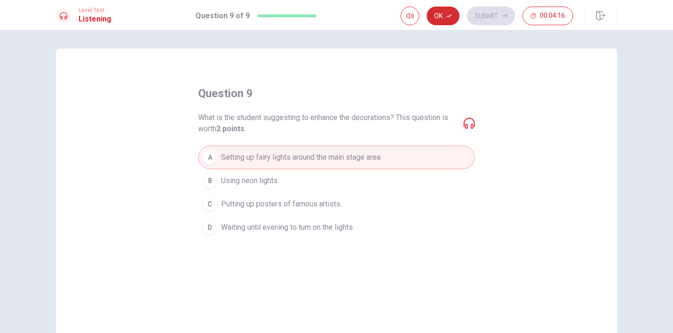
click at [439, 13] on button "Ok" at bounding box center [442, 16] width 33 height 19
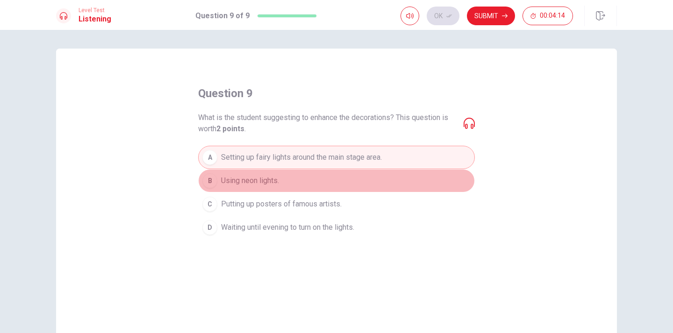
click at [241, 173] on button "B Using neon lights." at bounding box center [336, 180] width 277 height 23
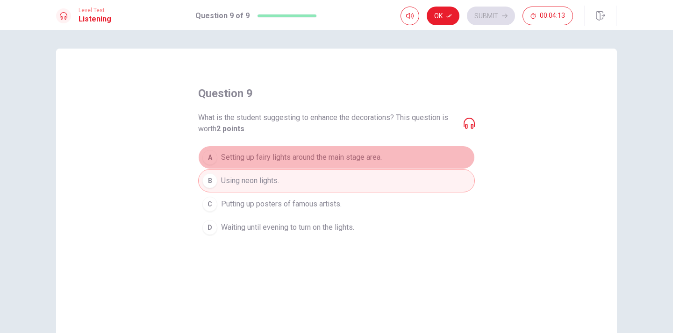
click at [241, 158] on span "Setting up fairy lights around the main stage area." at bounding box center [301, 157] width 161 height 11
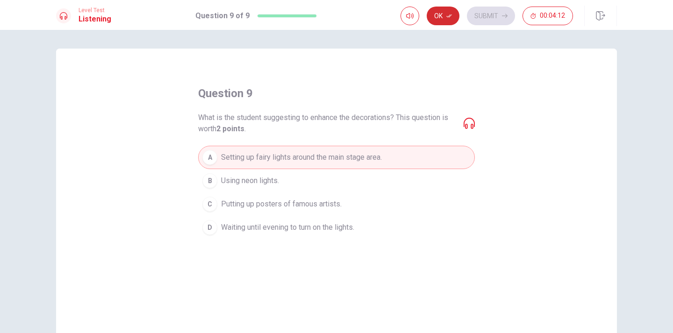
click at [433, 10] on button "Ok" at bounding box center [442, 16] width 33 height 19
click at [479, 10] on button "Submit" at bounding box center [491, 16] width 48 height 19
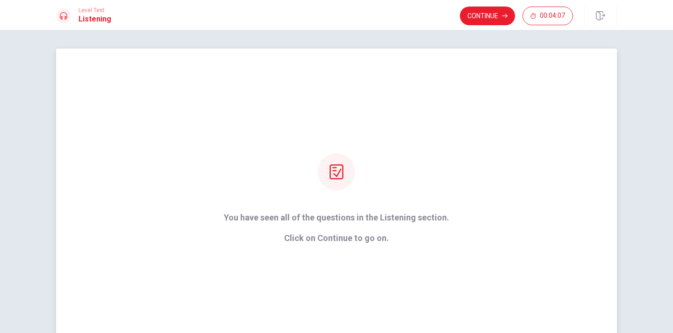
click at [329, 175] on icon at bounding box center [336, 171] width 15 height 15
click at [333, 173] on icon at bounding box center [336, 171] width 15 height 15
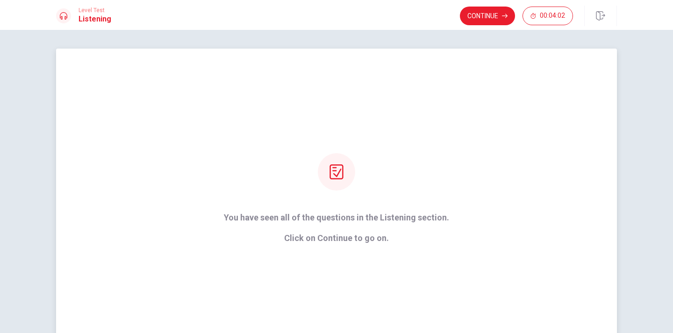
click at [333, 173] on icon at bounding box center [336, 171] width 15 height 15
drag, startPoint x: 230, startPoint y: 218, endPoint x: 440, endPoint y: 196, distance: 210.8
click at [440, 196] on div "You have seen all of the questions in the Listening section. Click on Continue …" at bounding box center [336, 198] width 251 height 90
click at [350, 163] on div "You have seen all of the questions in the Listening section. Click on Continue …" at bounding box center [336, 198] width 251 height 90
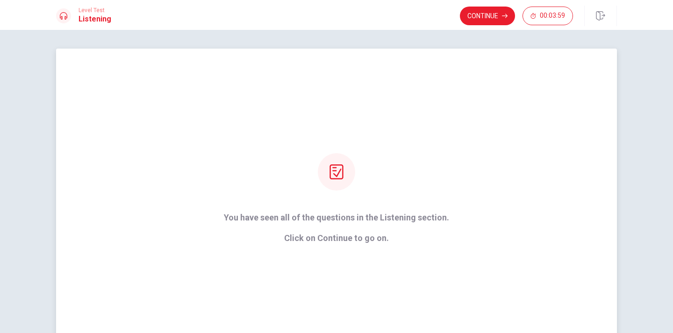
click at [350, 163] on div "You have seen all of the questions in the Listening section. Click on Continue …" at bounding box center [336, 198] width 251 height 90
drag, startPoint x: 350, startPoint y: 163, endPoint x: 345, endPoint y: 170, distance: 9.7
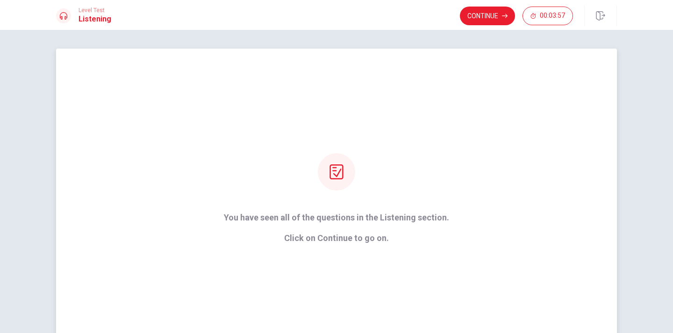
click at [345, 170] on div "You have seen all of the questions in the Listening section. Click on Continue …" at bounding box center [336, 198] width 251 height 90
click at [345, 170] on div at bounding box center [336, 171] width 37 height 37
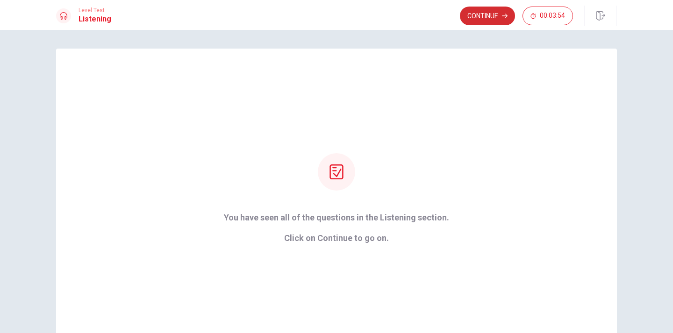
click at [477, 12] on button "Continue" at bounding box center [487, 16] width 55 height 19
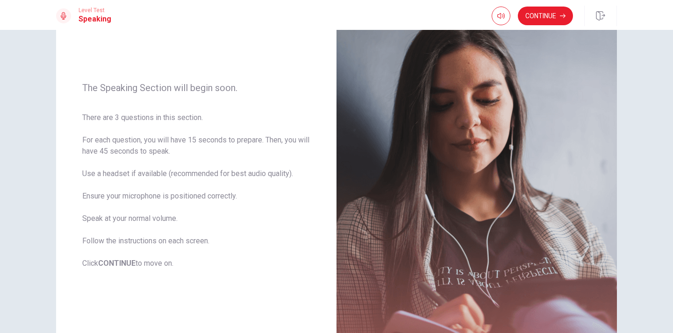
scroll to position [77, 0]
type input "0.5"
click at [499, 33] on span at bounding box center [500, 34] width 6 height 6
click at [497, 12] on button "button" at bounding box center [500, 16] width 19 height 19
click at [552, 11] on button "Continue" at bounding box center [545, 16] width 55 height 19
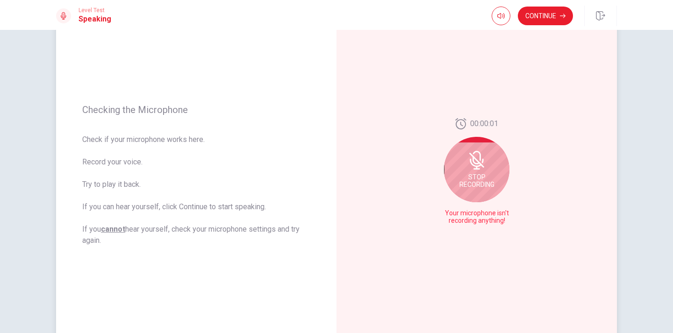
click at [475, 170] on div "Stop Recording" at bounding box center [476, 169] width 65 height 65
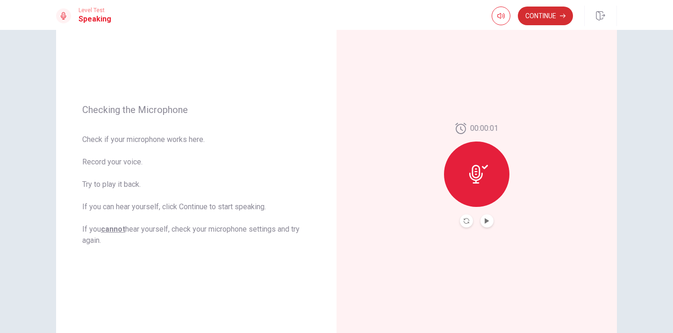
click at [538, 12] on button "Continue" at bounding box center [545, 16] width 55 height 19
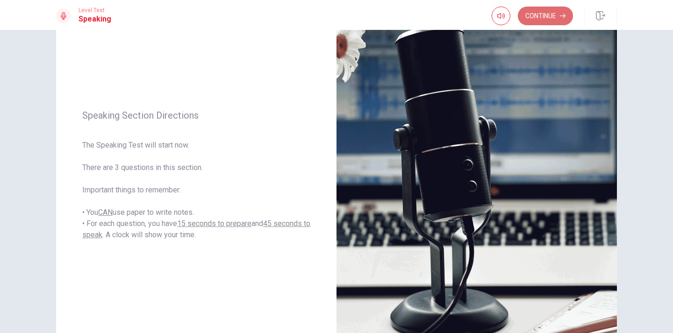
click at [539, 11] on button "Continue" at bounding box center [545, 16] width 55 height 19
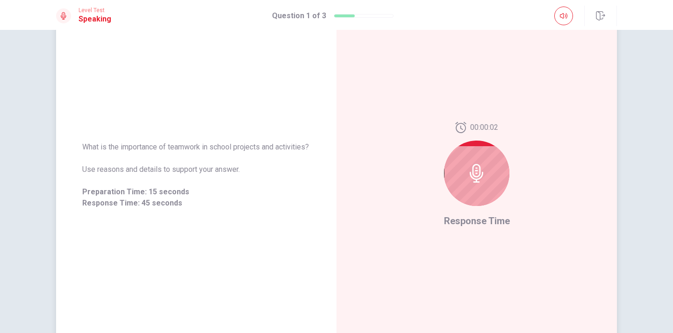
click at [470, 151] on div at bounding box center [476, 173] width 65 height 65
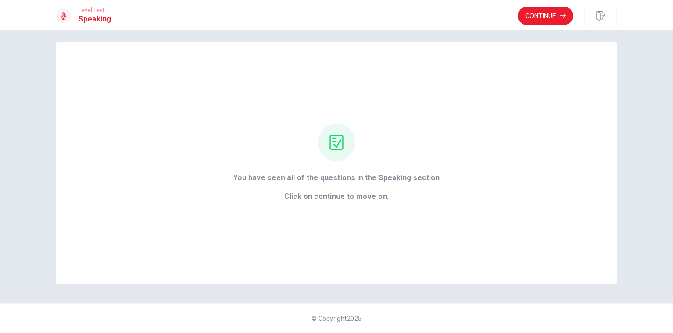
scroll to position [7, 0]
click at [545, 17] on button "Continue" at bounding box center [545, 16] width 55 height 19
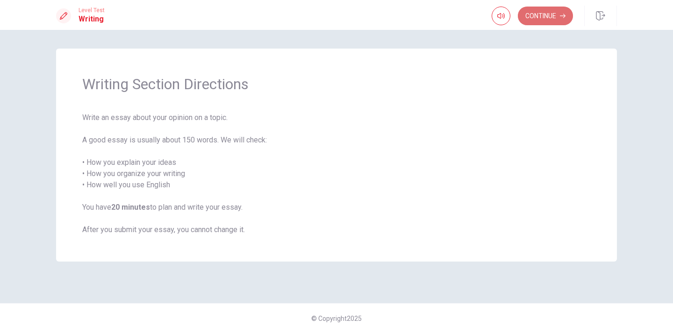
click at [543, 15] on button "Continue" at bounding box center [545, 16] width 55 height 19
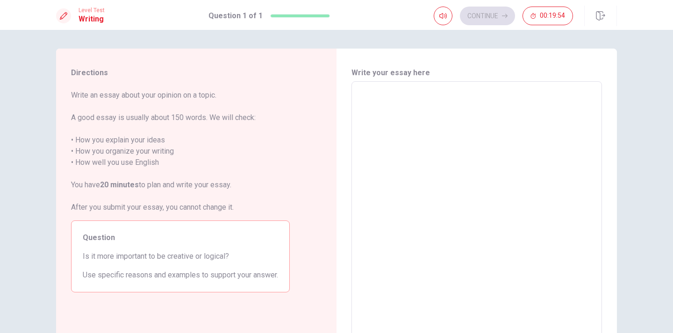
drag, startPoint x: 85, startPoint y: 93, endPoint x: 160, endPoint y: 100, distance: 75.1
click at [160, 100] on span "Write an essay about your opinion on a topic. A good essay is usually about 150…" at bounding box center [180, 151] width 219 height 123
click at [402, 136] on textarea at bounding box center [476, 210] width 237 height 243
type textarea "a"
type textarea "x"
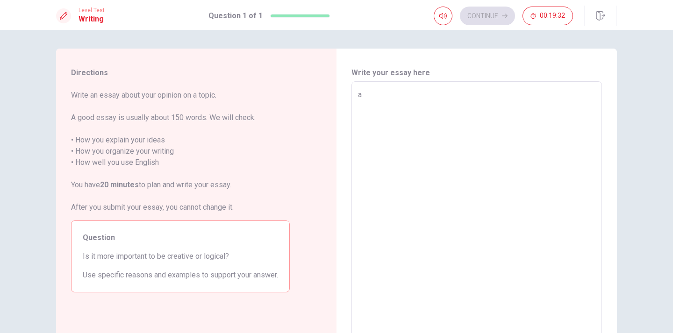
type textarea "aa"
type textarea "x"
type textarea "aaa"
type textarea "x"
type textarea "aaaa"
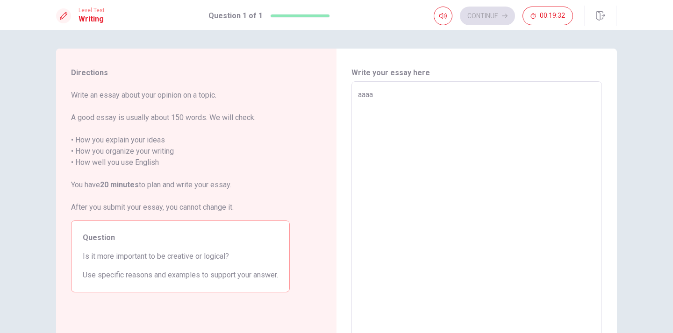
type textarea "x"
type textarea "aaaaa"
type textarea "x"
type textarea "aaaa"
type textarea "x"
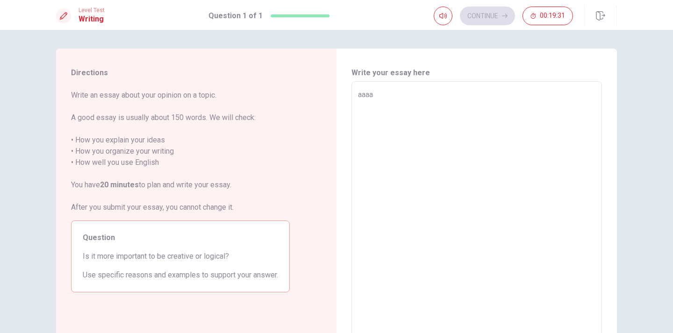
type textarea "aaa"
type textarea "x"
type textarea "aa"
type textarea "x"
type textarea "a"
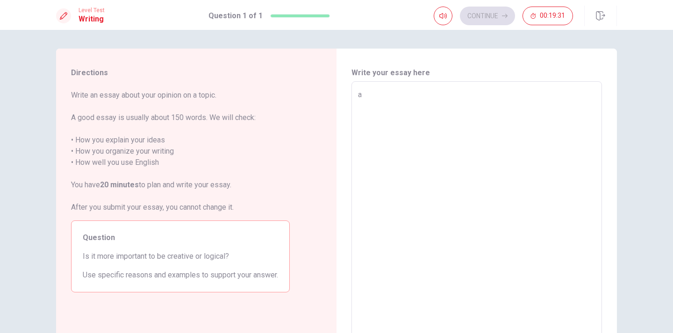
type textarea "x"
type textarea "h"
type textarea "x"
type textarea "hg"
type textarea "x"
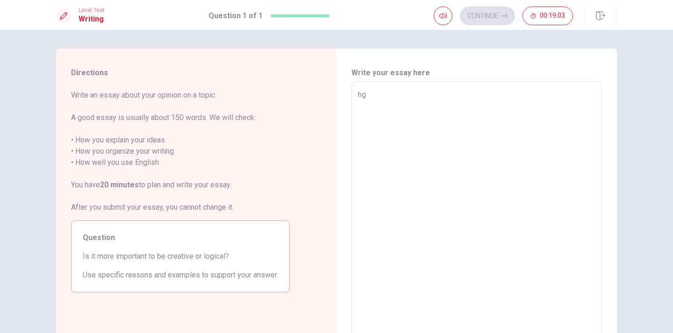
type textarea "h"
type textarea "x"
type textarea "i"
type textarea "x"
type textarea "it"
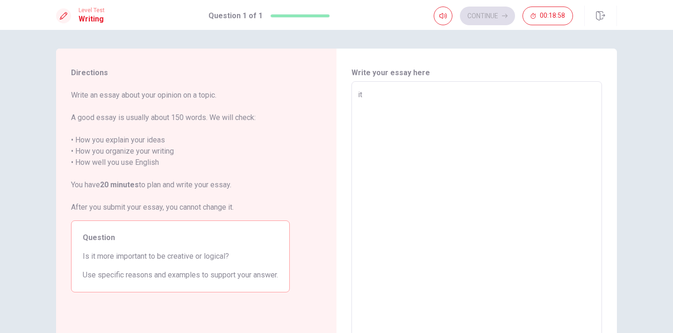
type textarea "x"
type textarea "ith"
type textarea "x"
type textarea "ithi"
type textarea "x"
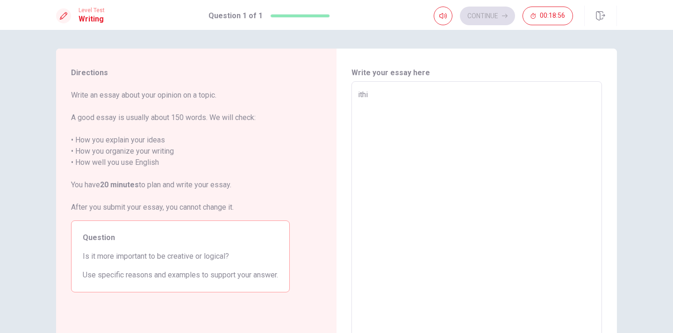
type textarea "ithin"
type textarea "x"
type textarea "ithink"
type textarea "x"
type textarea "ithin"
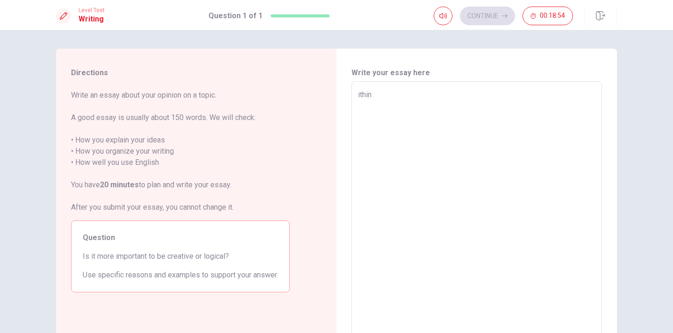
type textarea "x"
type textarea "ithi"
type textarea "x"
type textarea "ith"
type textarea "x"
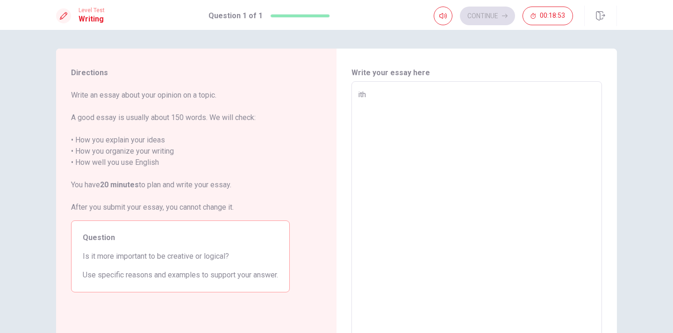
type textarea "it"
type textarea "x"
type textarea "i"
type textarea "x"
type textarea "I"
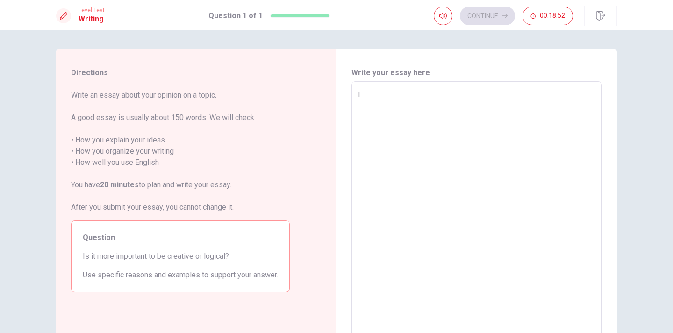
type textarea "x"
type textarea "I"
type textarea "x"
type textarea "I t"
type textarea "x"
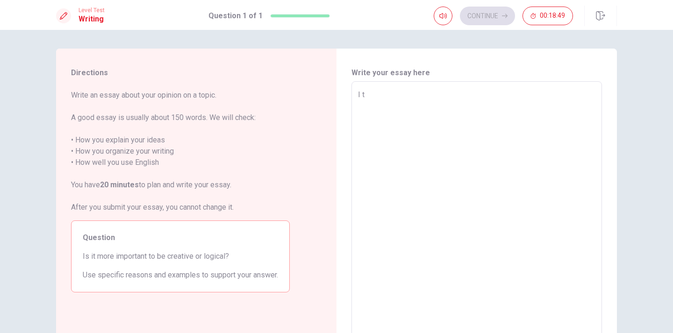
type textarea "I th"
type textarea "x"
type textarea "I thi"
type textarea "x"
type textarea "I thin"
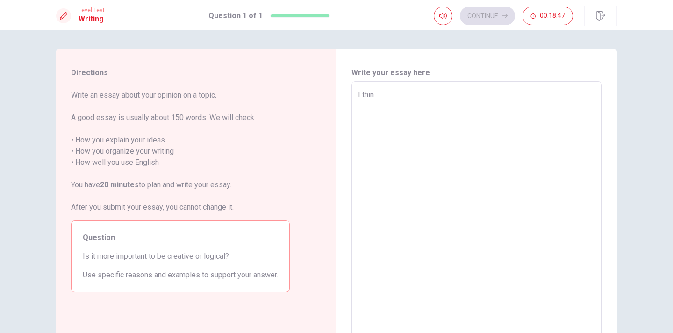
type textarea "x"
type textarea "I think"
type textarea "x"
type textarea "I think"
type textarea "x"
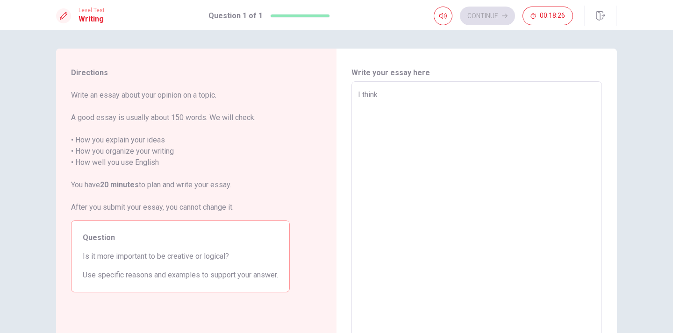
type textarea "I think c"
type textarea "x"
type textarea "I think cr"
type textarea "x"
type textarea "I think cre"
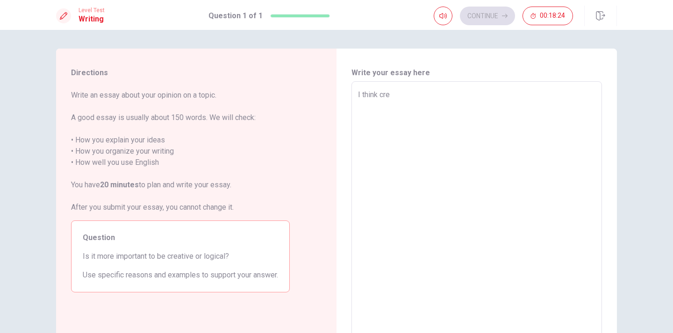
type textarea "x"
type textarea "I think crea"
type textarea "x"
type textarea "I think creat"
type textarea "x"
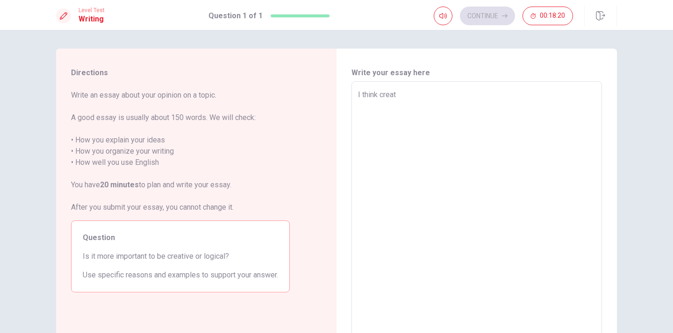
type textarea "I think creati"
type textarea "x"
type textarea "I think creativ"
type textarea "x"
type textarea "I think creative"
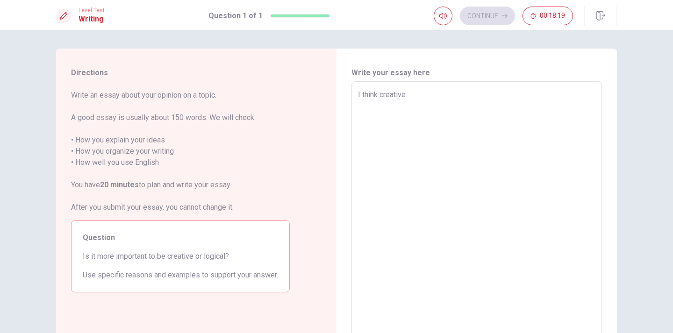
type textarea "x"
type textarea "I think creative"
type textarea "x"
type textarea "I think creative l"
type textarea "x"
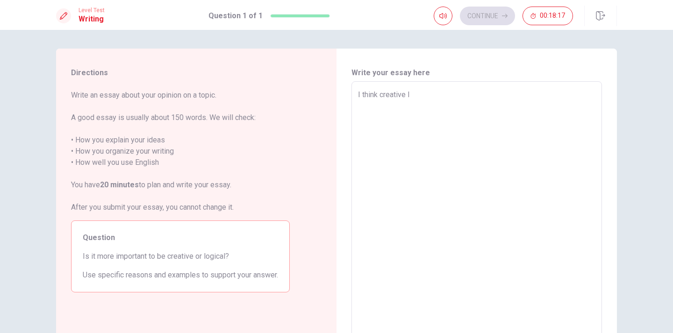
type textarea "I think creative"
type textarea "x"
type textarea "I think creative i"
type textarea "x"
type textarea "I think creative is"
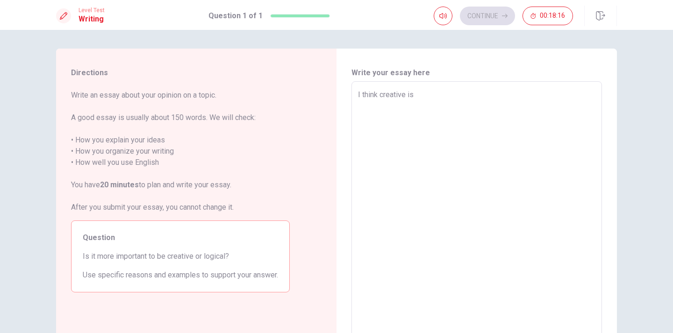
type textarea "x"
type textarea "I think creative is"
type textarea "x"
type textarea "I think creative is m"
type textarea "x"
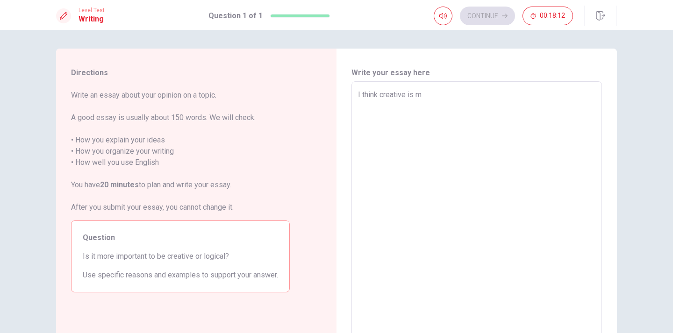
type textarea "I think creative is mo"
type textarea "x"
type textarea "I think creative is mor"
type textarea "x"
type textarea "I think creative is more"
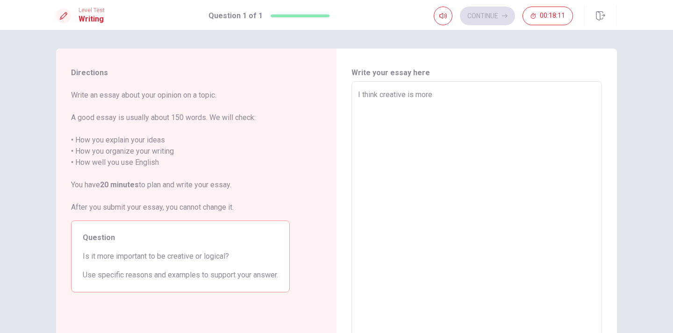
type textarea "x"
type textarea "I think creative is more"
type textarea "x"
type textarea "I think creative is more i"
type textarea "x"
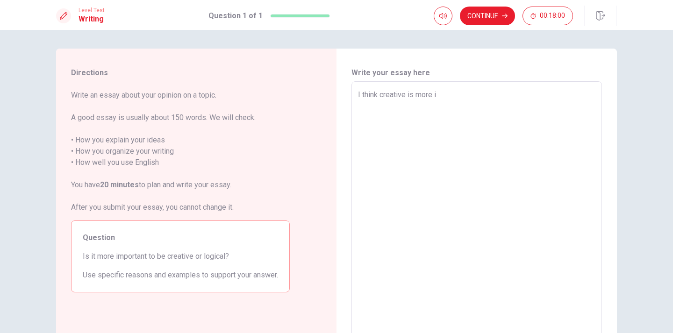
type textarea "I think creative is more im"
type textarea "x"
type textarea "I think creative is more imp"
type textarea "x"
type textarea "I think creative is more impo"
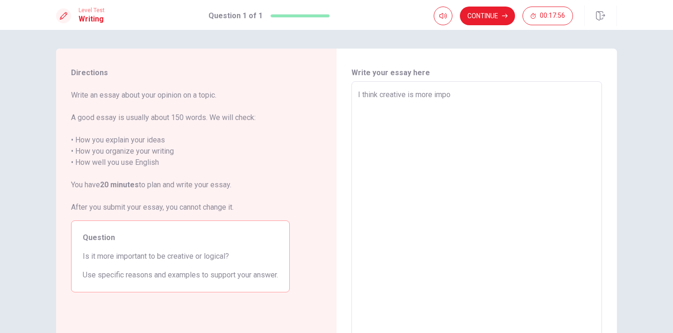
type textarea "x"
type textarea "I think creative is more impor"
type textarea "x"
type textarea "I think creative is more import"
type textarea "x"
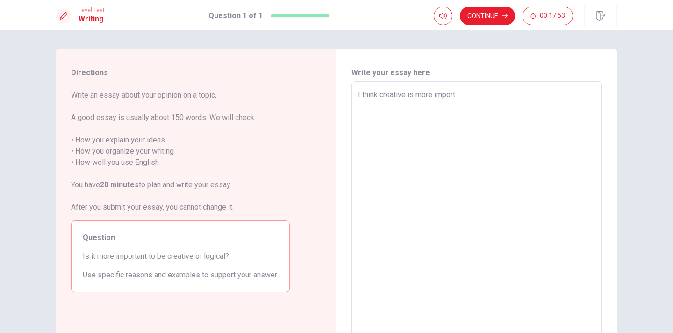
type textarea "I think creative is more importa"
type textarea "x"
type textarea "I think creative is more importan"
type textarea "x"
type textarea "I think creative is more important"
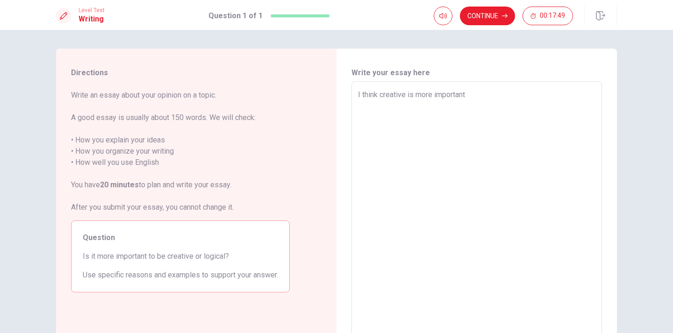
type textarea "x"
type textarea "I think creative is more importantt"
type textarea "x"
type textarea "I think creative is more important"
type textarea "x"
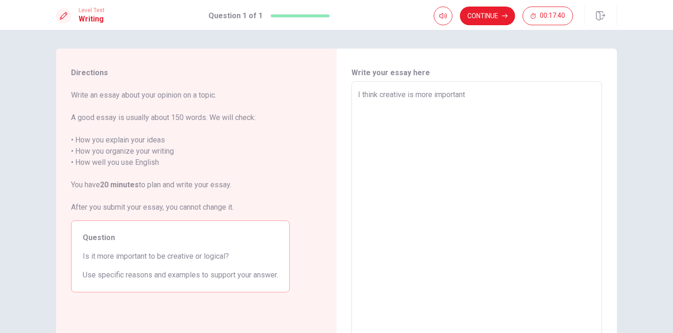
type textarea "I think creative is more important"
type textarea "x"
type textarea "I think creative is more important b"
type textarea "x"
type textarea "I think creative is more important be"
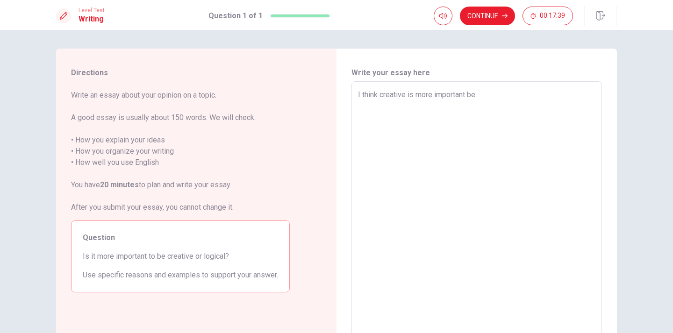
type textarea "x"
type textarea "I think creative is more important bec"
type textarea "x"
type textarea "I think creative is more important beca"
type textarea "x"
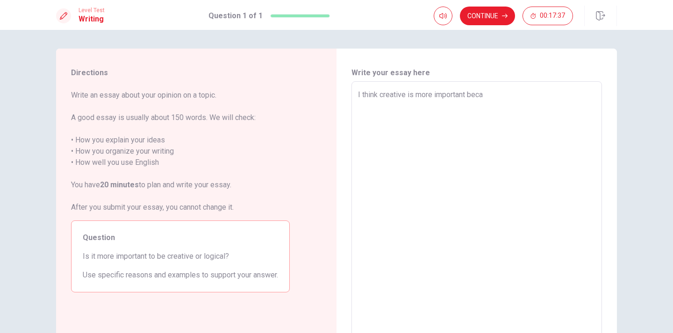
type textarea "I think creative is more important becau"
type textarea "x"
type textarea "I think creative is more important becaus"
type textarea "x"
type textarea "I think creative is more important because"
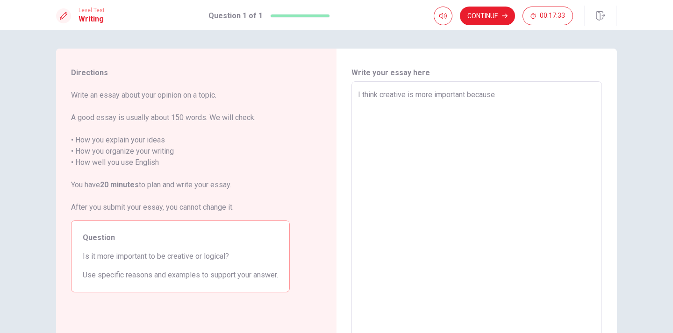
type textarea "x"
type textarea "I think creative is more important because"
type textarea "x"
type textarea "I think creative is more important because t"
type textarea "x"
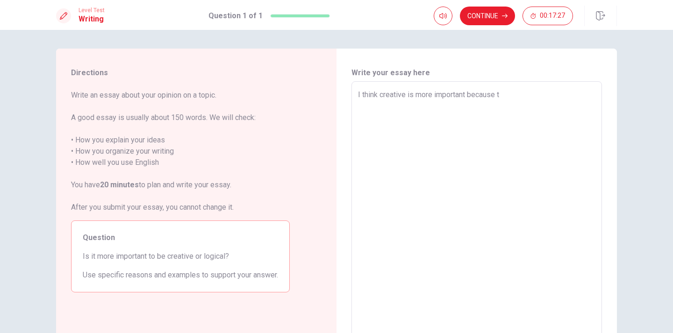
type textarea "I think creative is more important because th"
type textarea "x"
type textarea "I think creative is more important because the"
type textarea "x"
type textarea "I think creative is more important because the"
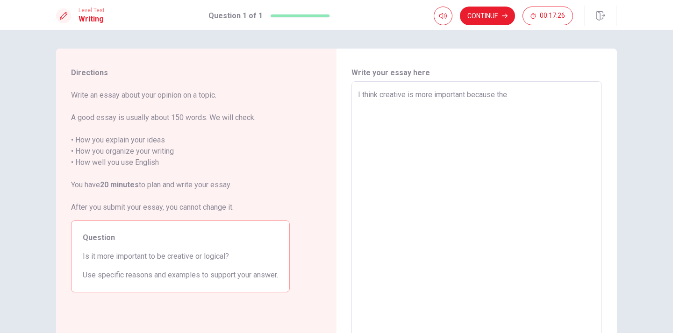
type textarea "x"
type textarea "I think creative is more important because the m"
type textarea "x"
type textarea "I think creative is more important because the ma"
type textarea "x"
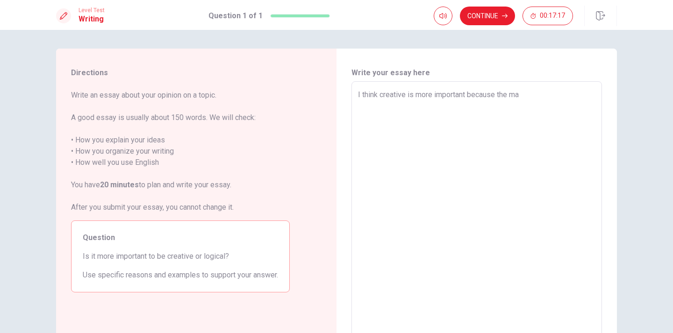
type textarea "I think creative is more important because the man"
type textarea "x"
type textarea "I think creative is more important because the many"
type textarea "x"
type textarea "I think creative is more important because the many"
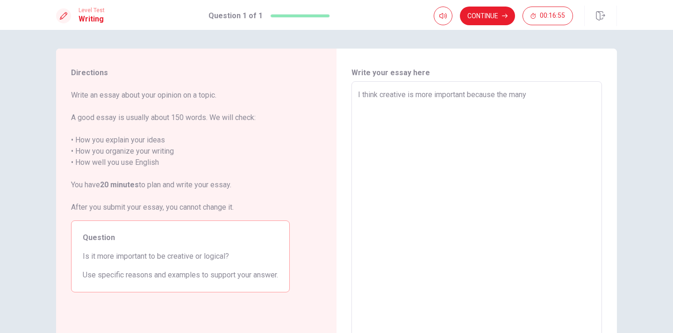
type textarea "x"
type textarea "I think creative is more important because the many p"
type textarea "x"
type textarea "I think creative is more important because the many pe"
type textarea "x"
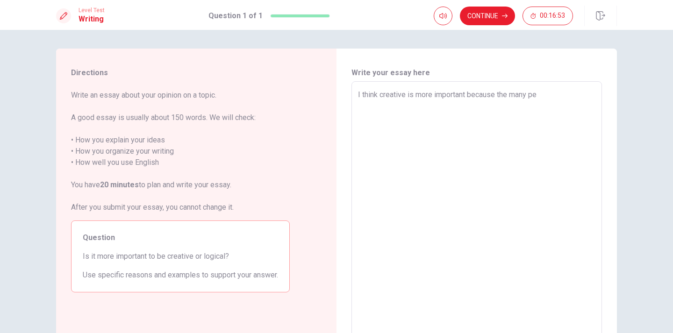
type textarea "I think creative is more important because the many per"
type textarea "x"
type textarea "I think creative is more important because the many pers"
type textarea "x"
type textarea "I think creative is more important because the many perso"
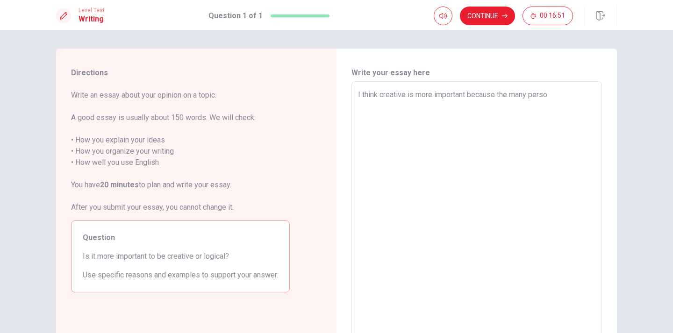
type textarea "x"
type textarea "I think creative is more important because the many person"
type textarea "x"
type textarea "I think creative is more important because the many perso"
type textarea "x"
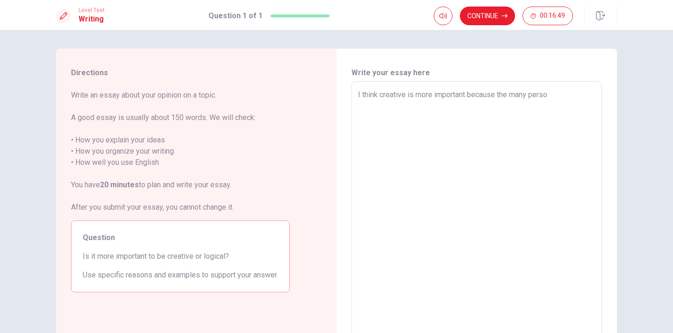
type textarea "I think creative is more important because the many pers"
type textarea "x"
type textarea "I think creative is more important because the many per"
type textarea "x"
type textarea "I think creative is more important because the many pe"
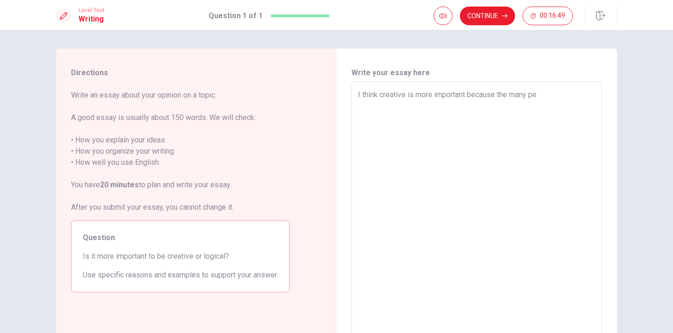
type textarea "x"
type textarea "I think creative is more important because the many p"
type textarea "x"
type textarea "I think creative is more important because the many"
type textarea "x"
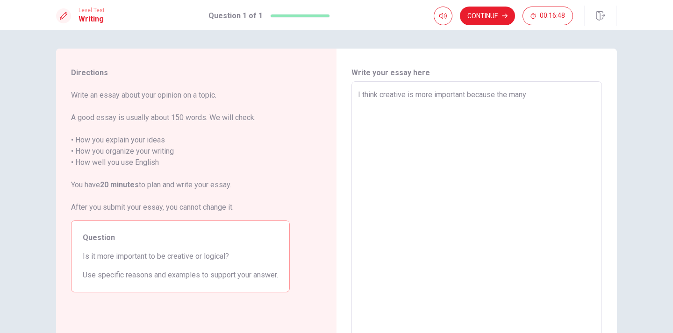
type textarea "I think creative is more important because the many"
type textarea "x"
type textarea "I think creative is more important because the man"
type textarea "x"
type textarea "I think creative is more important because the ma"
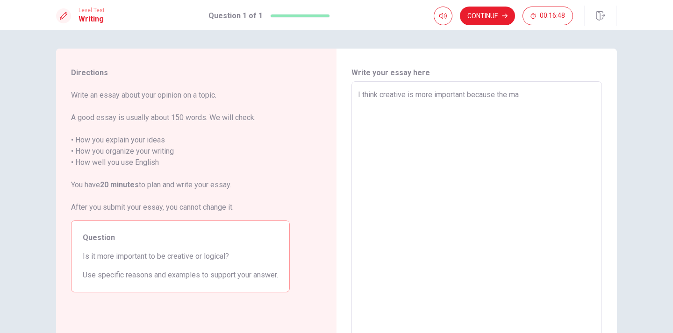
type textarea "x"
type textarea "I think creative is more important because the m"
type textarea "x"
type textarea "I think creative is more important because the"
type textarea "x"
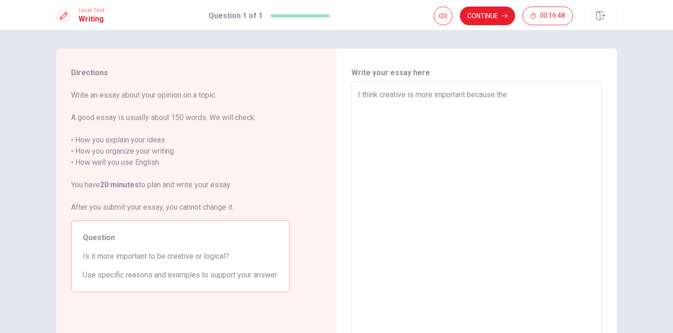
type textarea "I think creative is more important because the"
type textarea "x"
type textarea "I think creative is more important because th"
type textarea "x"
click at [555, 95] on textarea "I think creative is more important because some persone" at bounding box center [476, 210] width 237 height 243
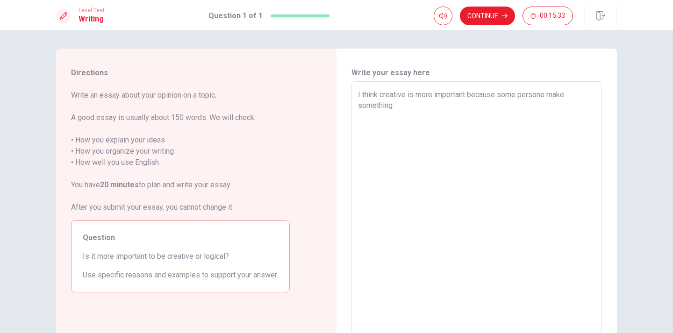
click at [544, 95] on textarea "I think creative is more important because some persone make something" at bounding box center [476, 210] width 237 height 243
click at [405, 106] on textarea "I think creative is more important because some people make something" at bounding box center [476, 210] width 237 height 243
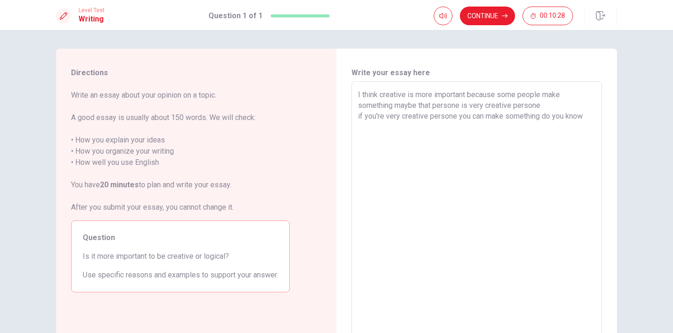
click at [589, 114] on textarea "I think creative is more important because some people make something maybe tha…" at bounding box center [476, 210] width 237 height 243
click at [502, 125] on textarea "I think creative is more important because some people make something maybe tha…" at bounding box center [476, 210] width 237 height 243
click at [381, 135] on textarea "I think creative is more important because some people make something maybe tha…" at bounding box center [476, 210] width 237 height 243
click at [469, 135] on textarea "I think creative is more important because some people make something maybe tha…" at bounding box center [476, 210] width 237 height 243
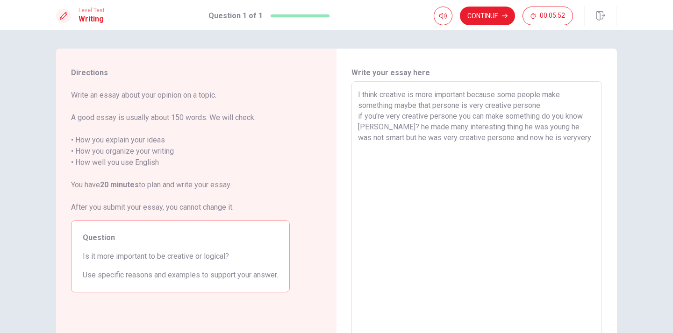
click at [549, 137] on textarea "I think creative is more important because some people make something maybe tha…" at bounding box center [476, 210] width 237 height 243
click at [571, 139] on textarea "I think creative is more important because some people make something maybe tha…" at bounding box center [476, 210] width 237 height 243
click at [544, 107] on textarea "I think creative is more important because some people make something maybe tha…" at bounding box center [476, 210] width 237 height 243
click at [539, 117] on textarea "I think creative is more important because some people make something maybe tha…" at bounding box center [476, 210] width 237 height 243
click at [358, 127] on textarea "I think creative is more important because some people make something maybe tha…" at bounding box center [476, 210] width 237 height 243
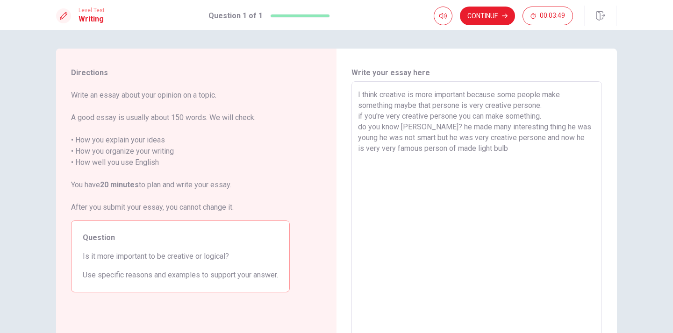
click at [532, 128] on textarea "I think creative is more important because some people make something maybe tha…" at bounding box center [476, 210] width 237 height 243
click at [461, 138] on textarea "I think creative is more important because some people make something maybe tha…" at bounding box center [476, 210] width 237 height 243
click at [461, 137] on textarea "I think creative is more important because some people make something maybe tha…" at bounding box center [476, 210] width 237 height 243
click at [507, 139] on textarea "I think creative is more important because some people make something maybe tha…" at bounding box center [476, 210] width 237 height 243
click at [462, 137] on textarea "I think creative is more important because some people make something maybe tha…" at bounding box center [476, 210] width 237 height 243
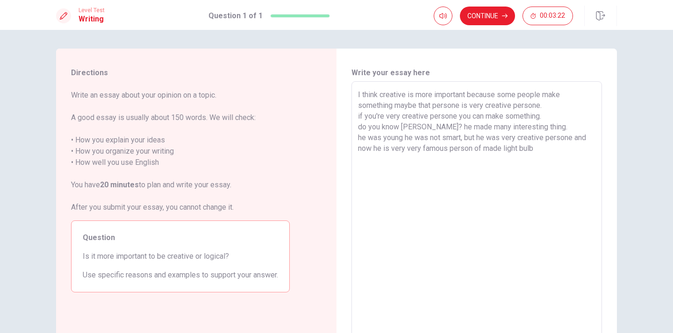
click at [533, 149] on textarea "I think creative is more important because some people make something maybe tha…" at bounding box center [476, 210] width 237 height 243
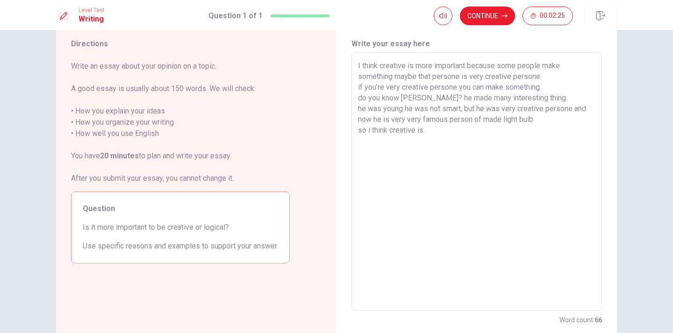
scroll to position [28, 0]
click at [368, 131] on textarea "I think creative is more important because some people make something maybe tha…" at bounding box center [476, 182] width 237 height 243
click at [422, 129] on textarea "I think creative is more important because some people make something maybe tha…" at bounding box center [476, 182] width 237 height 243
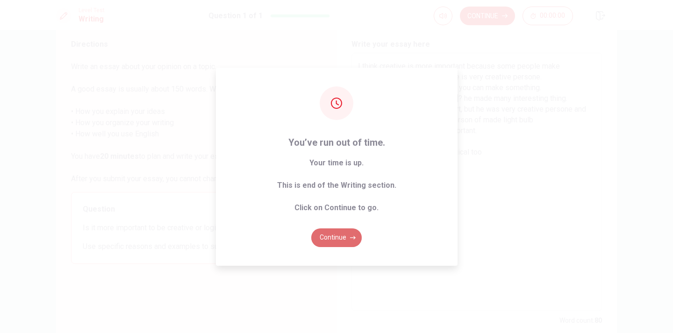
click at [338, 234] on button "Continue" at bounding box center [336, 237] width 50 height 19
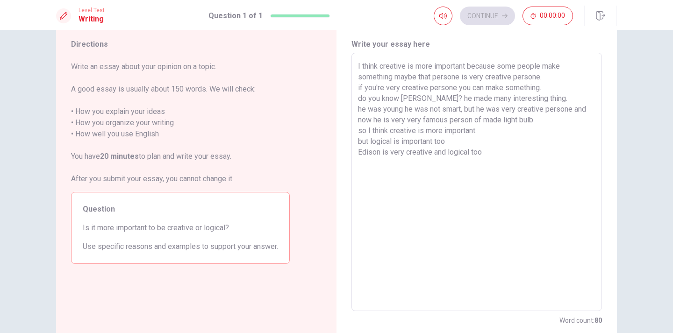
scroll to position [7, 0]
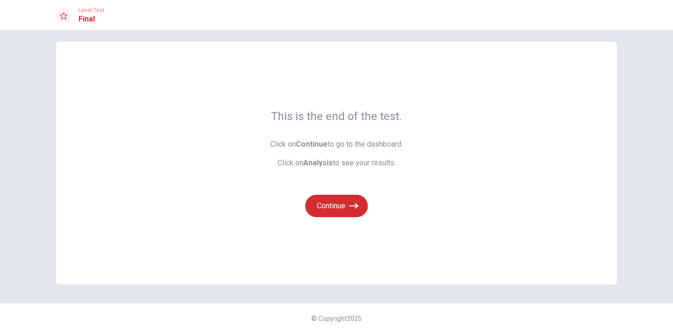
click at [338, 205] on button "Continue" at bounding box center [336, 206] width 63 height 22
